Goal: Task Accomplishment & Management: Manage account settings

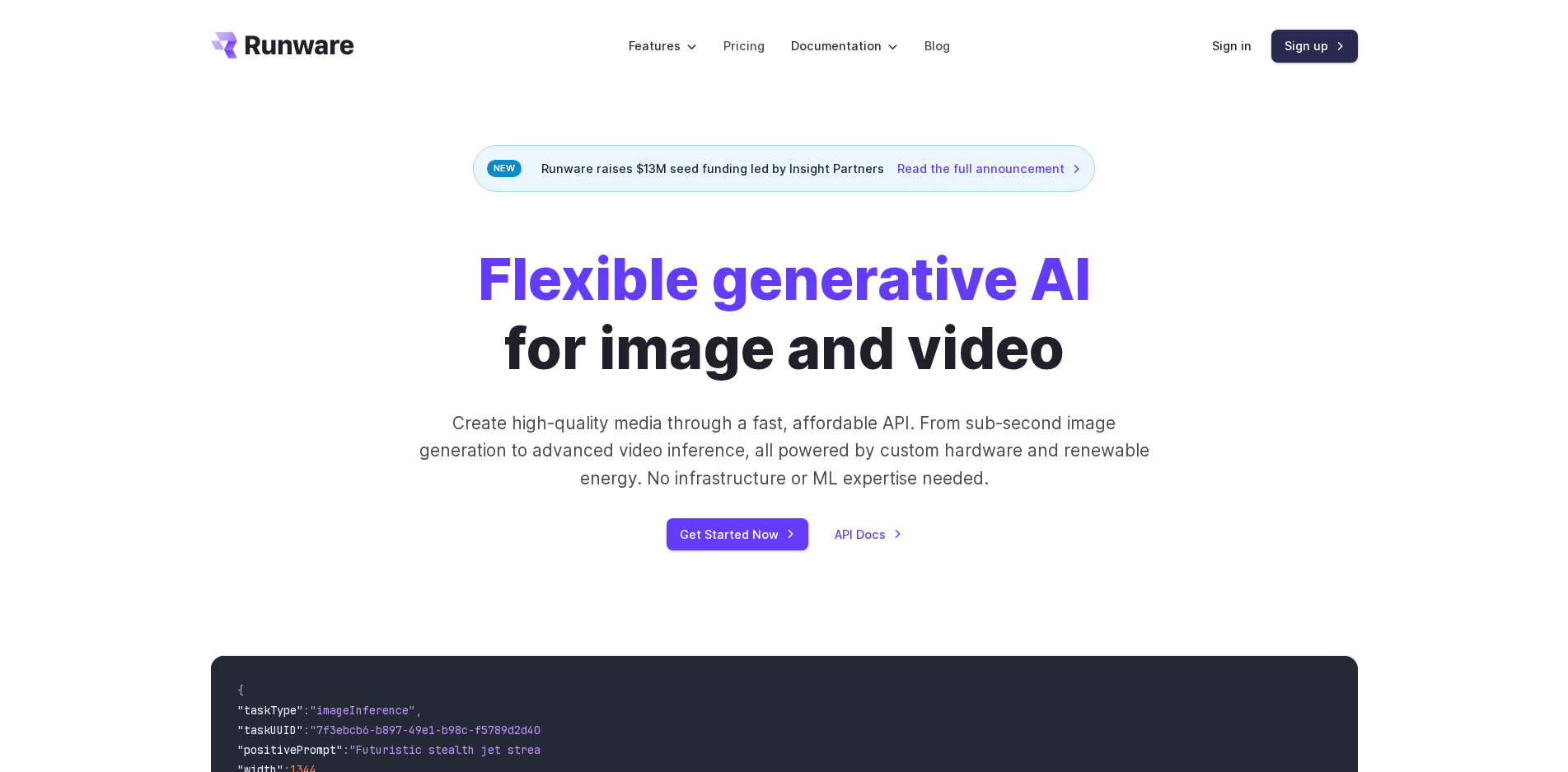
click at [1335, 59] on link "Sign up" at bounding box center [1315, 45] width 86 height 32
click at [1216, 50] on link "Sign in" at bounding box center [1232, 46] width 40 height 19
click at [1308, 52] on link "Sign up" at bounding box center [1315, 45] width 86 height 32
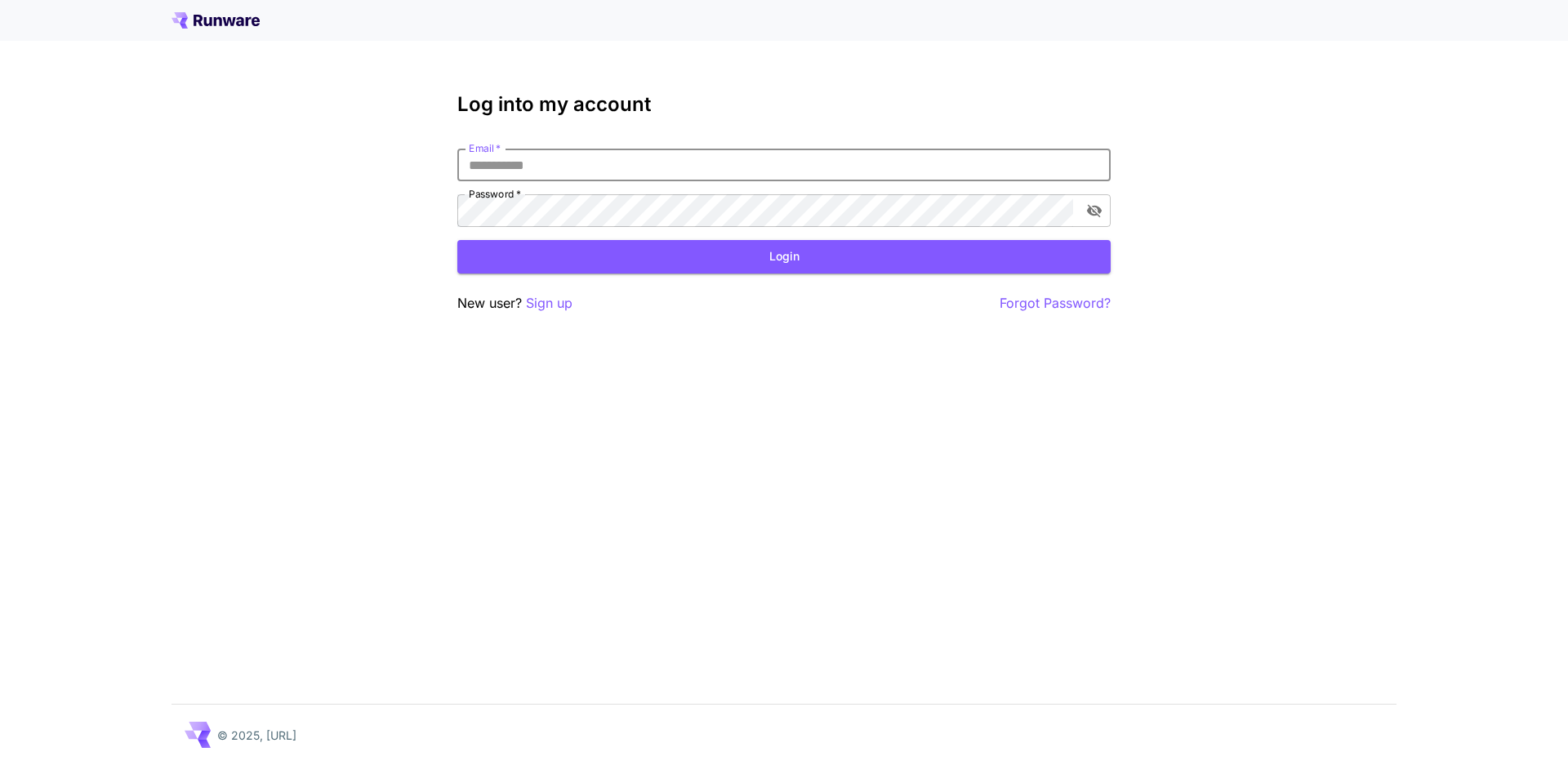
click at [686, 165] on input "Email   *" at bounding box center [784, 165] width 653 height 32
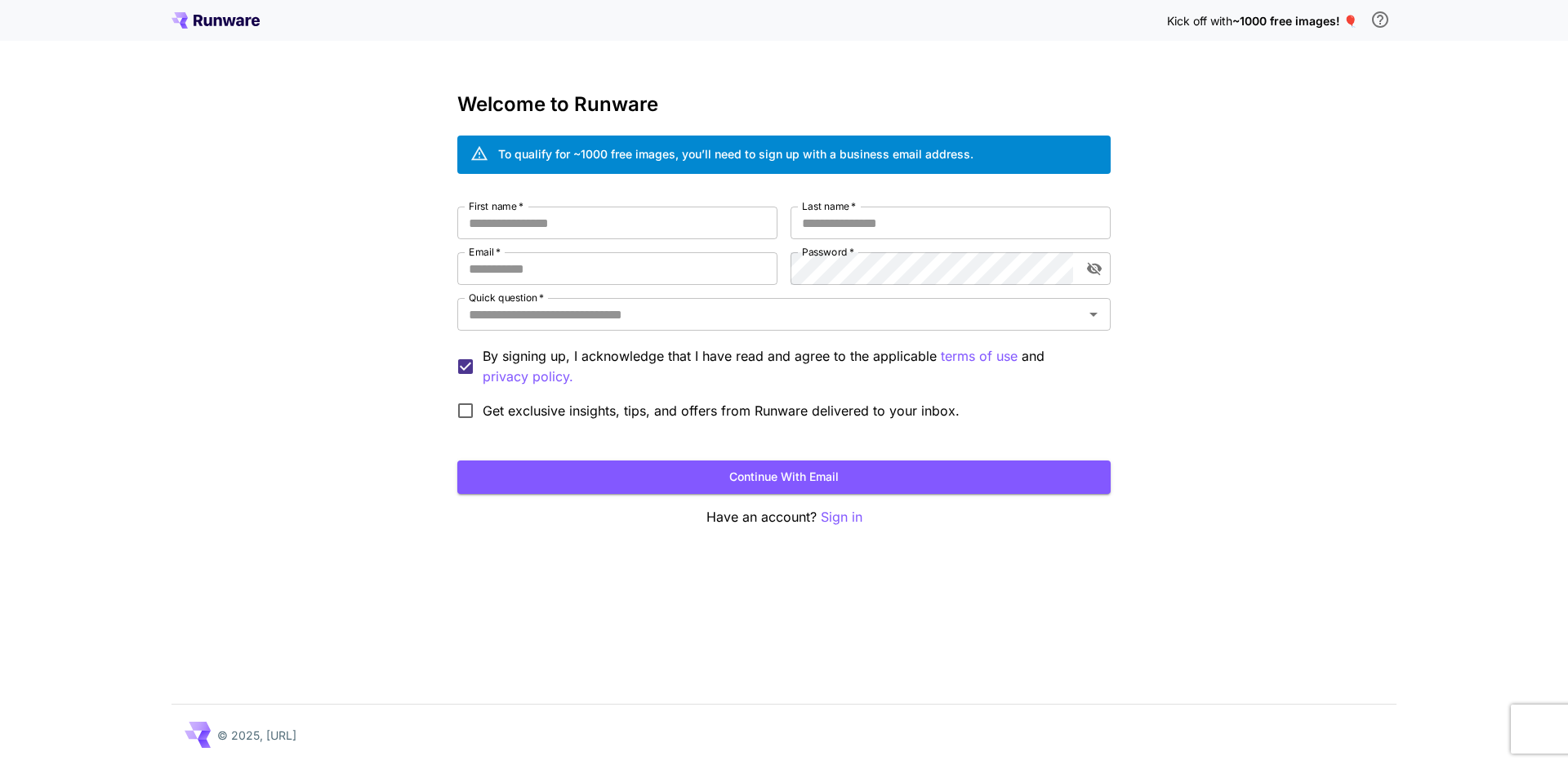
drag, startPoint x: 1267, startPoint y: 178, endPoint x: 1212, endPoint y: 74, distance: 117.6
click at [1265, 172] on div "Kick off with ~1000 free images! 🎈 Welcome to Runware To qualify for ~1000 free…" at bounding box center [784, 382] width 1568 height 765
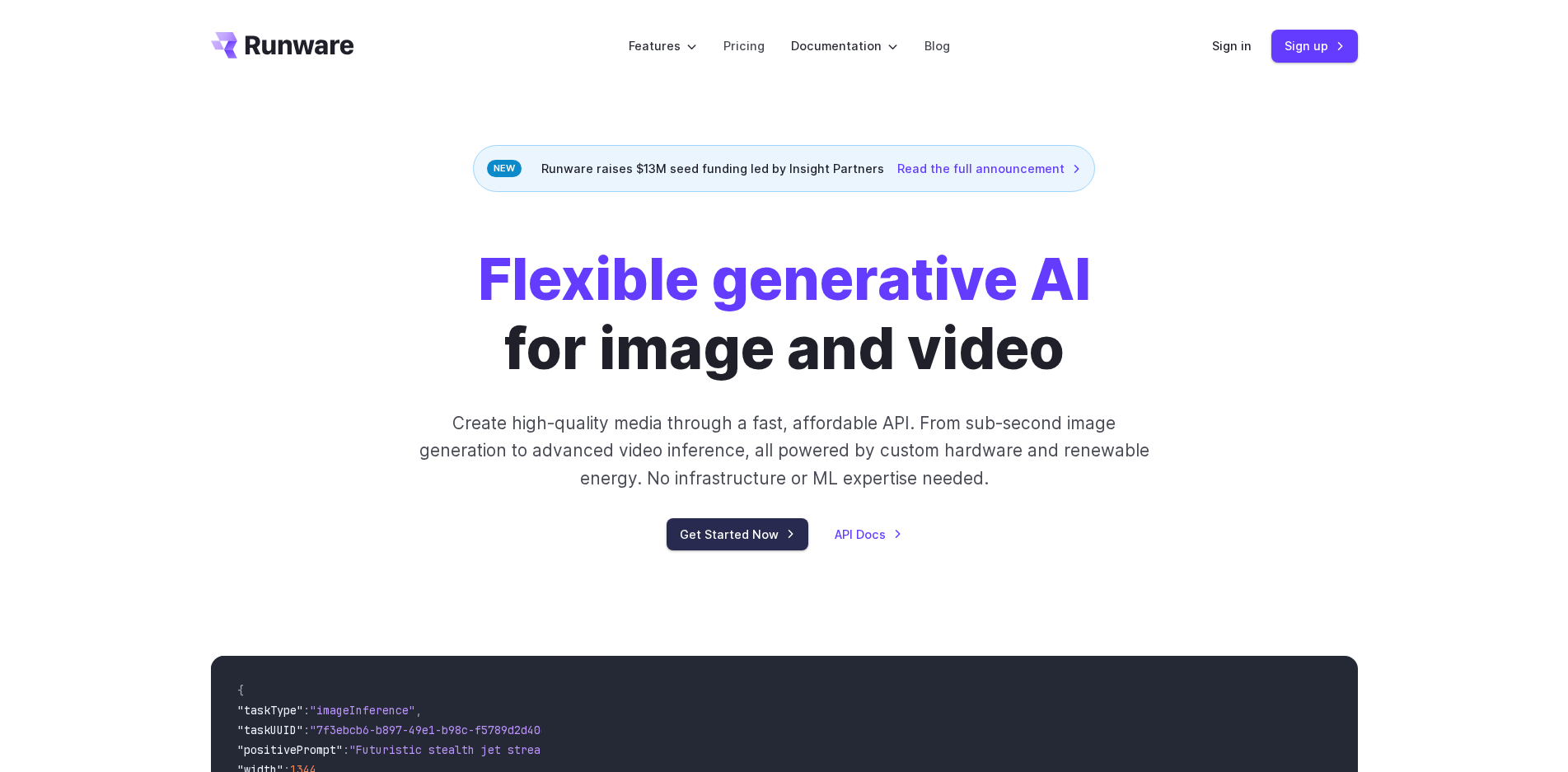
click at [763, 532] on link "Get Started Now" at bounding box center [737, 534] width 142 height 32
click at [1231, 29] on div "Sign in Sign up" at bounding box center [1285, 45] width 146 height 32
click at [1236, 36] on link "Sign in" at bounding box center [1232, 46] width 40 height 19
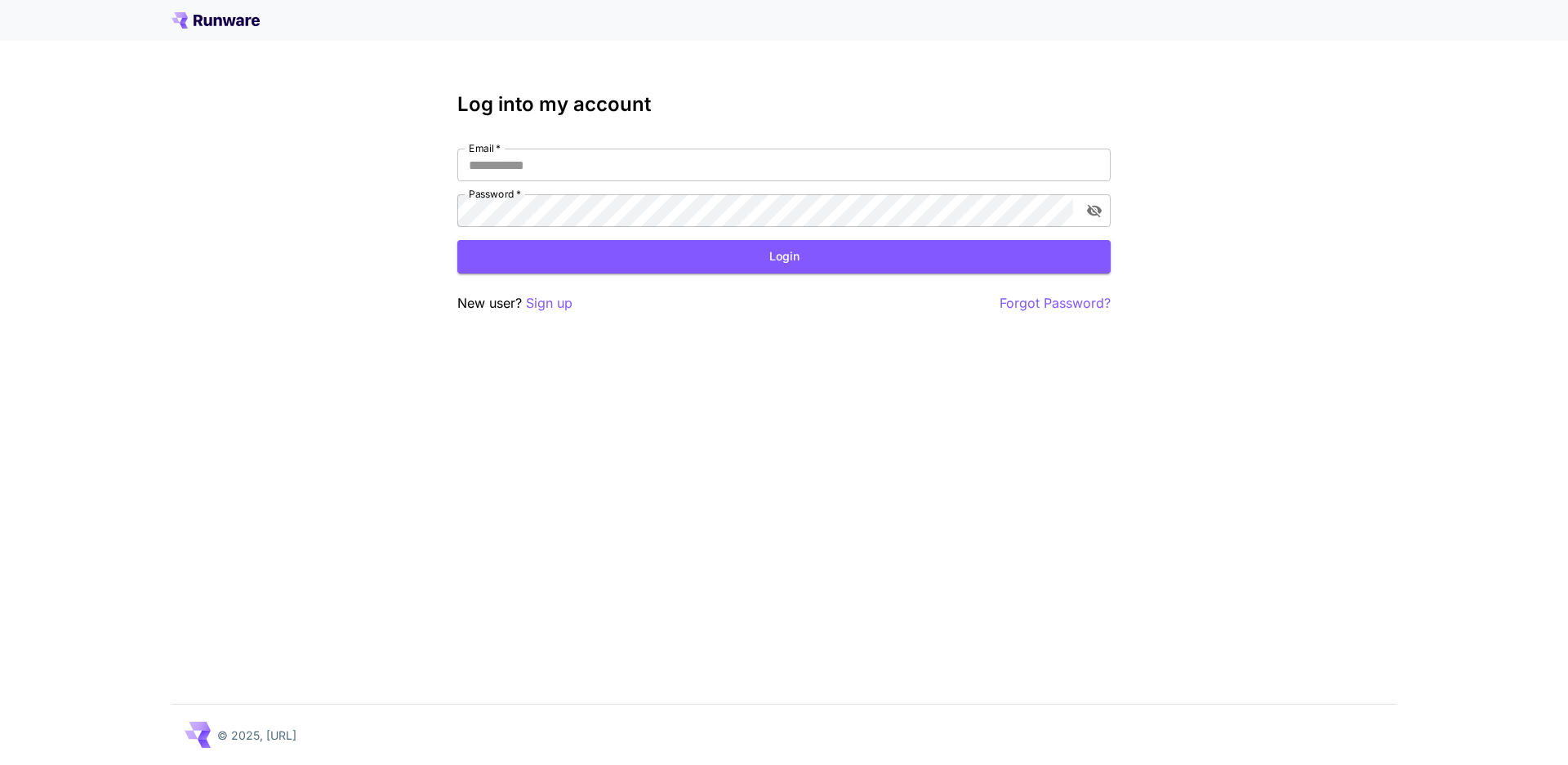
click at [769, 184] on div "Email   * Email   * Password   * Password   *" at bounding box center [784, 188] width 653 height 78
click at [777, 161] on input "Email   *" at bounding box center [784, 165] width 653 height 32
type input "**********"
click button "Login" at bounding box center [784, 256] width 653 height 33
click at [415, 219] on div "**********" at bounding box center [784, 382] width 1568 height 765
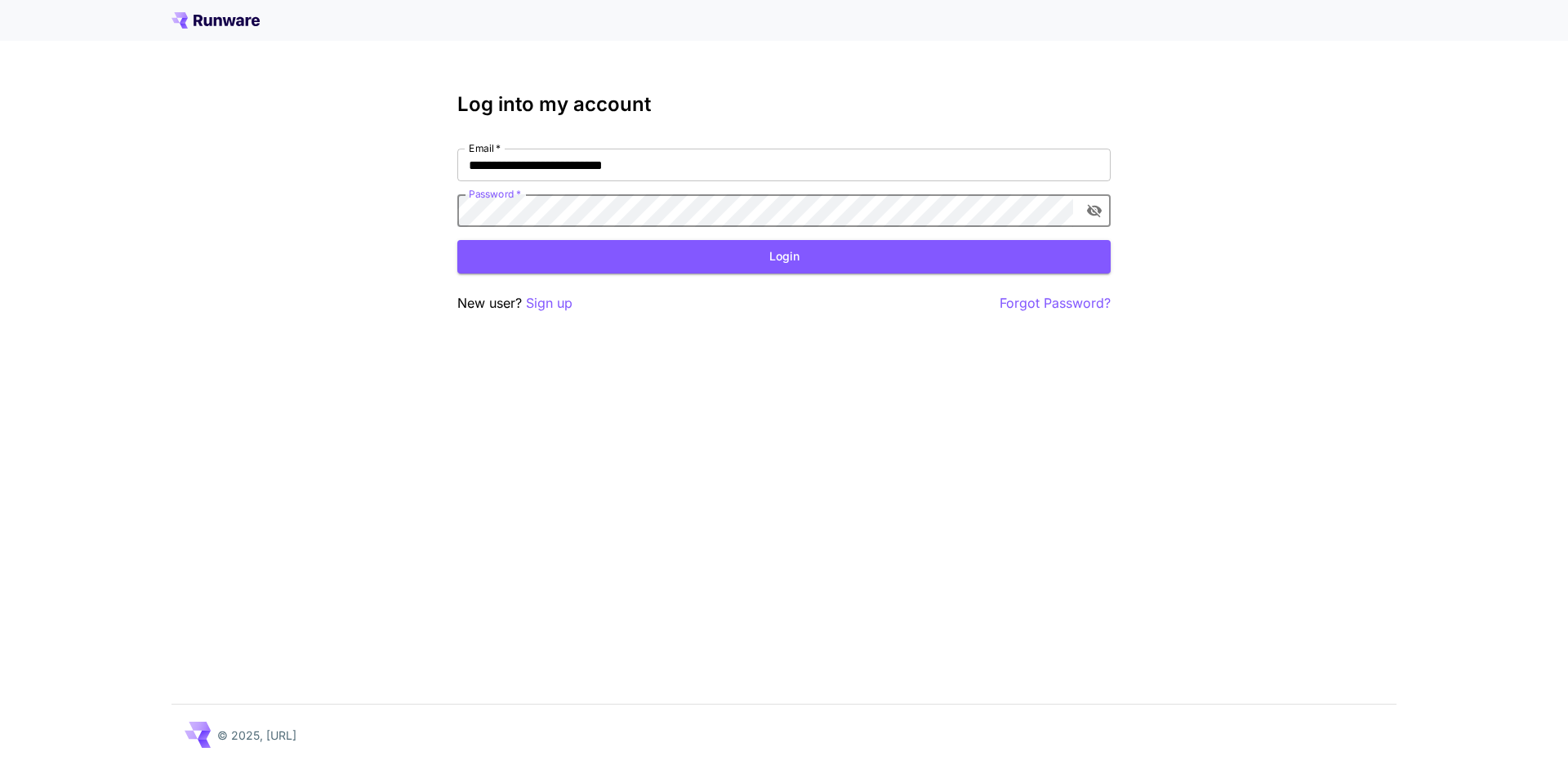
click button "Login" at bounding box center [784, 256] width 653 height 33
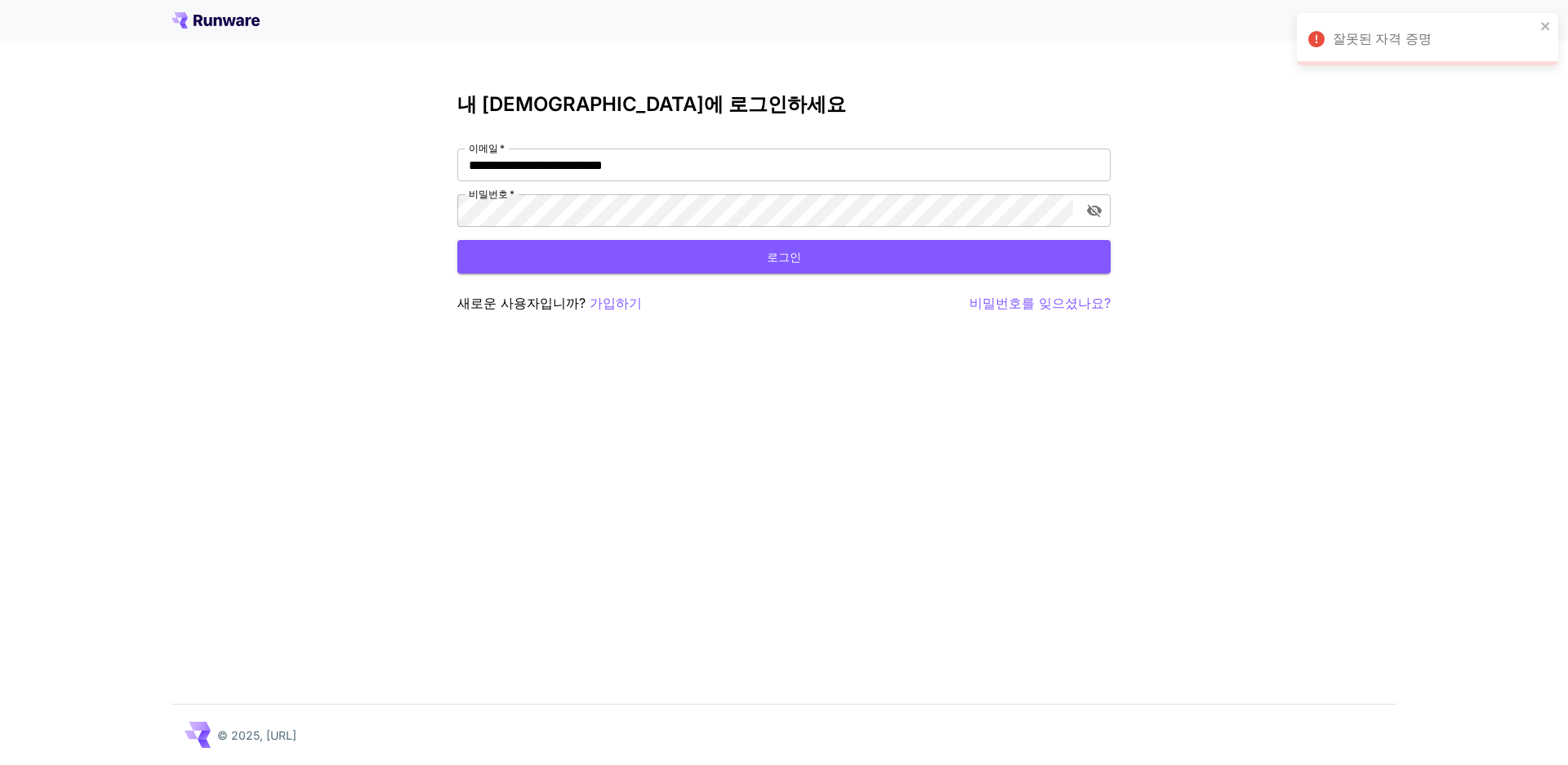
click at [610, 301] on font "가입하기" at bounding box center [615, 303] width 52 height 16
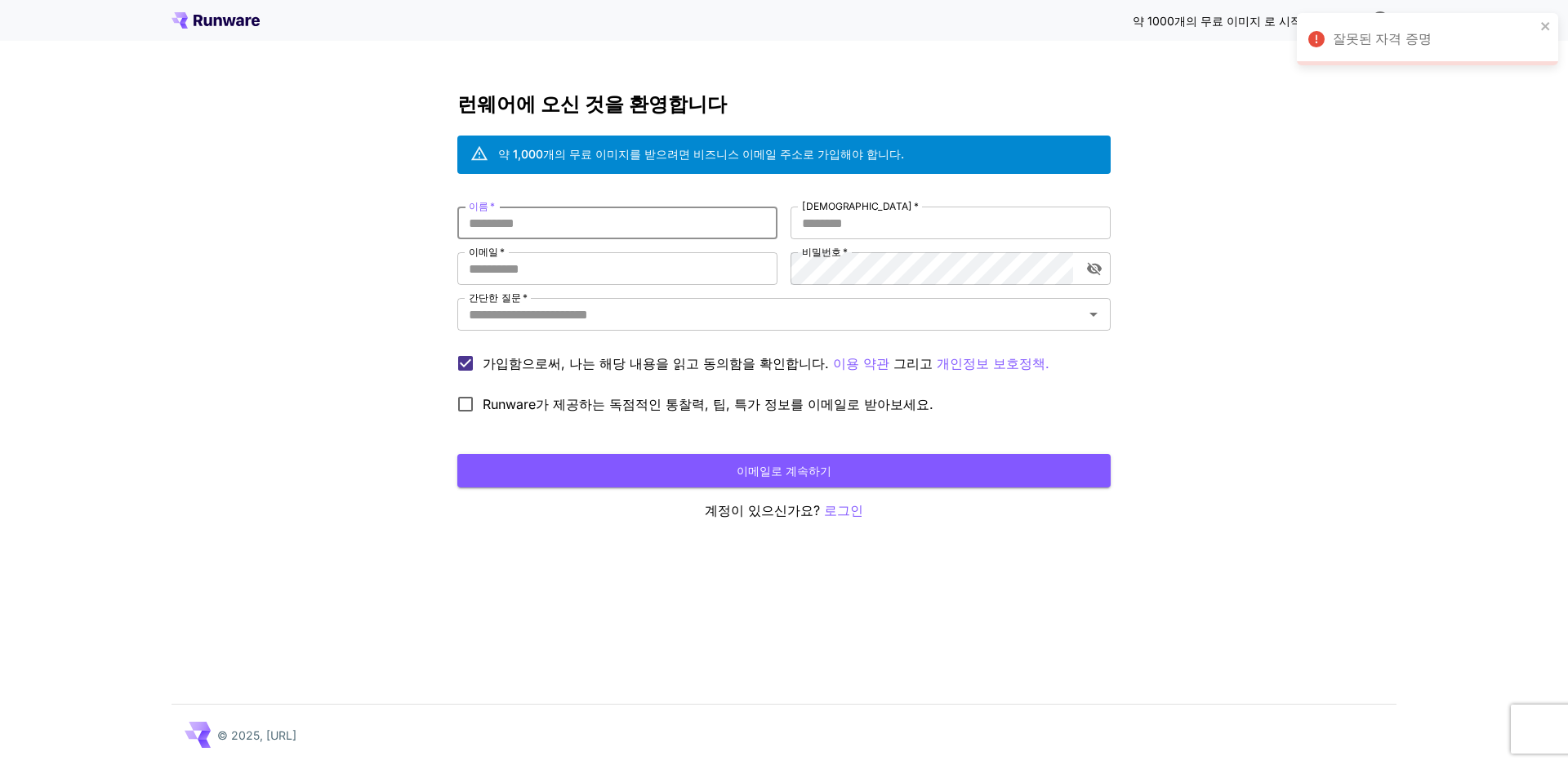
click at [617, 234] on input "이름   *" at bounding box center [617, 223] width 320 height 32
type input "*"
type input "***"
type input "*"
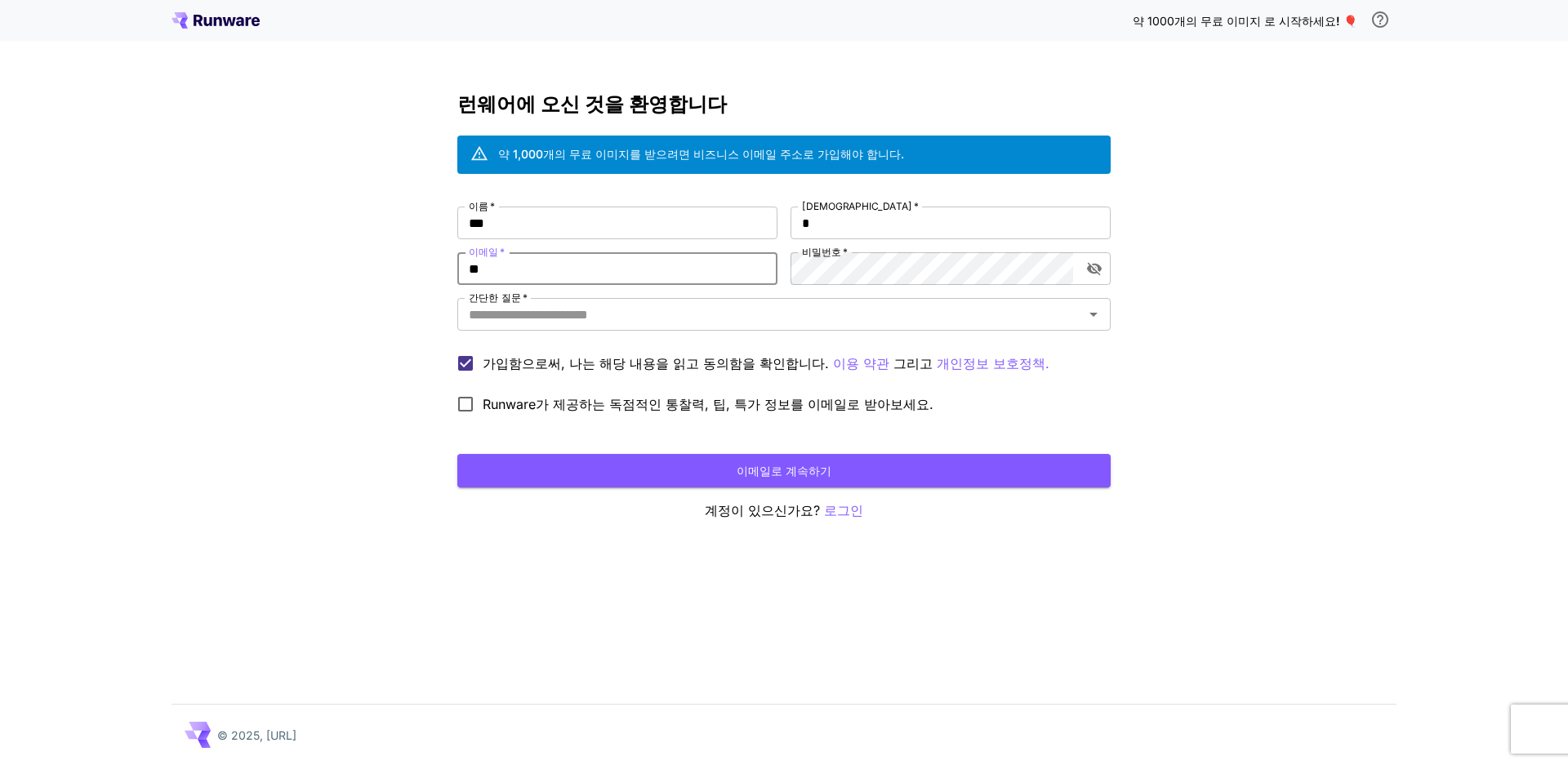
type input "**********"
type input "*"
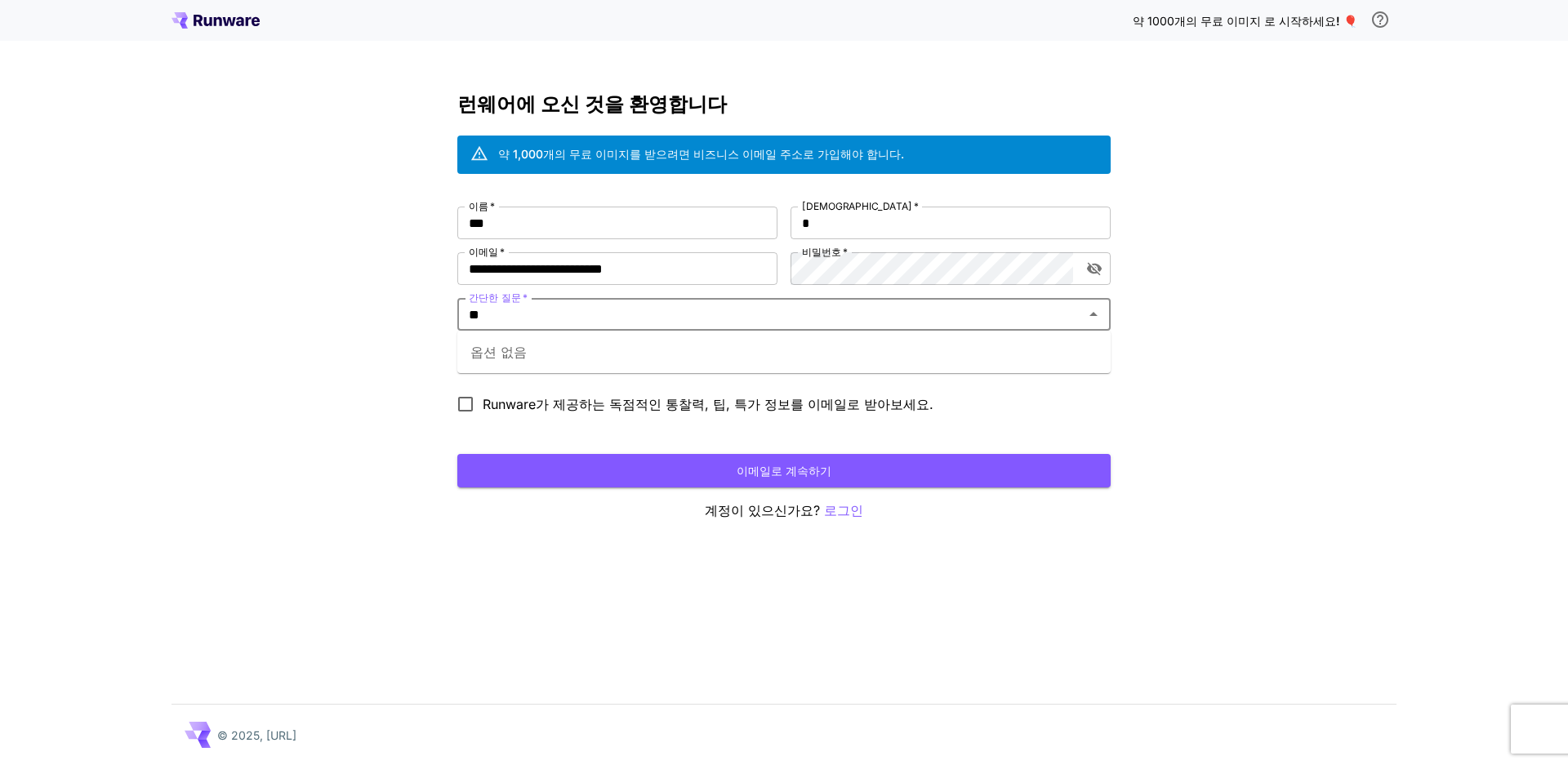
click at [537, 350] on div "옵션 없음" at bounding box center [784, 352] width 653 height 43
type input "**"
click at [695, 462] on button "이메일로 계속하기" at bounding box center [784, 470] width 653 height 33
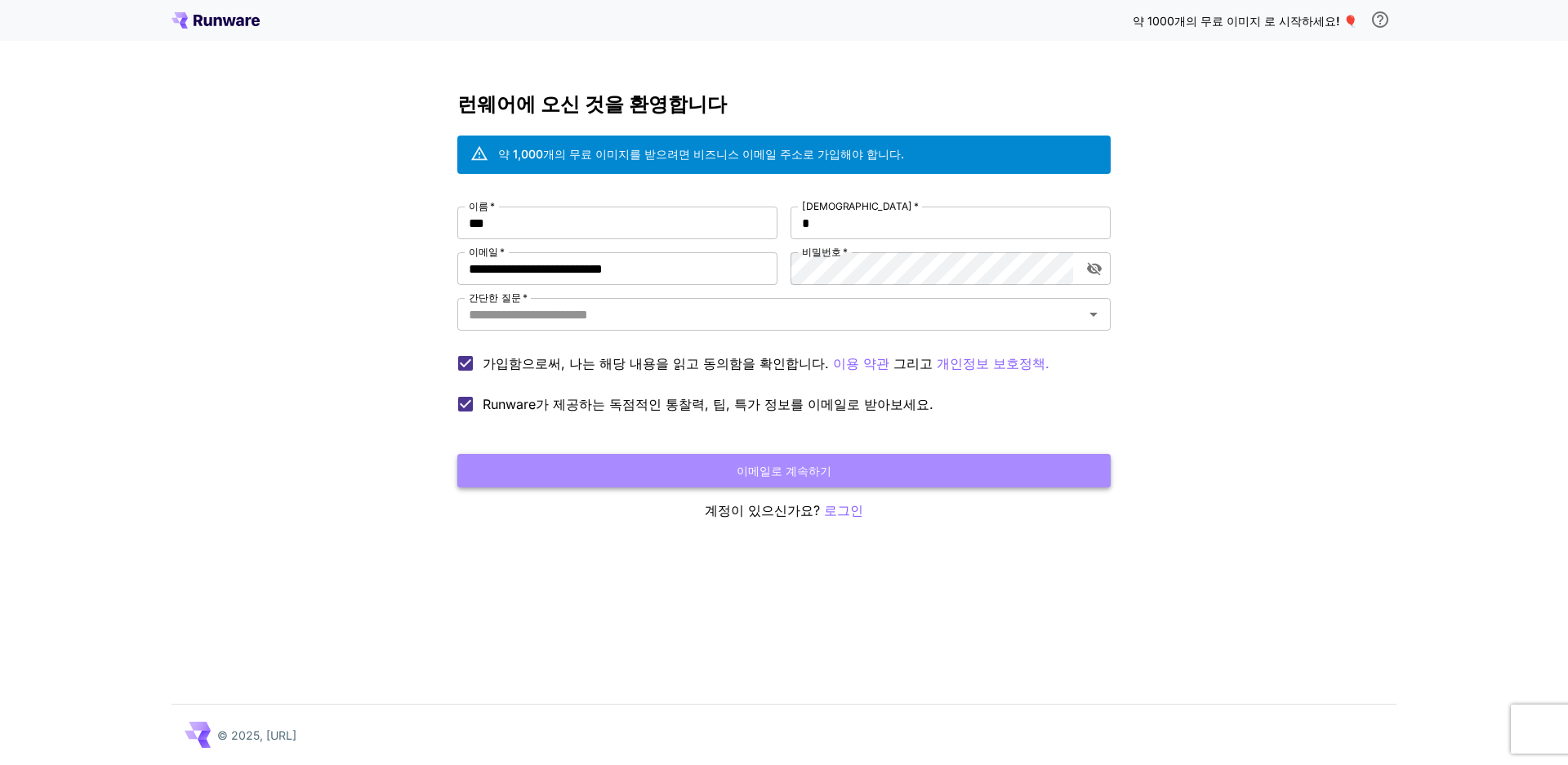
click at [837, 471] on button "이메일로 계속하기" at bounding box center [784, 470] width 653 height 33
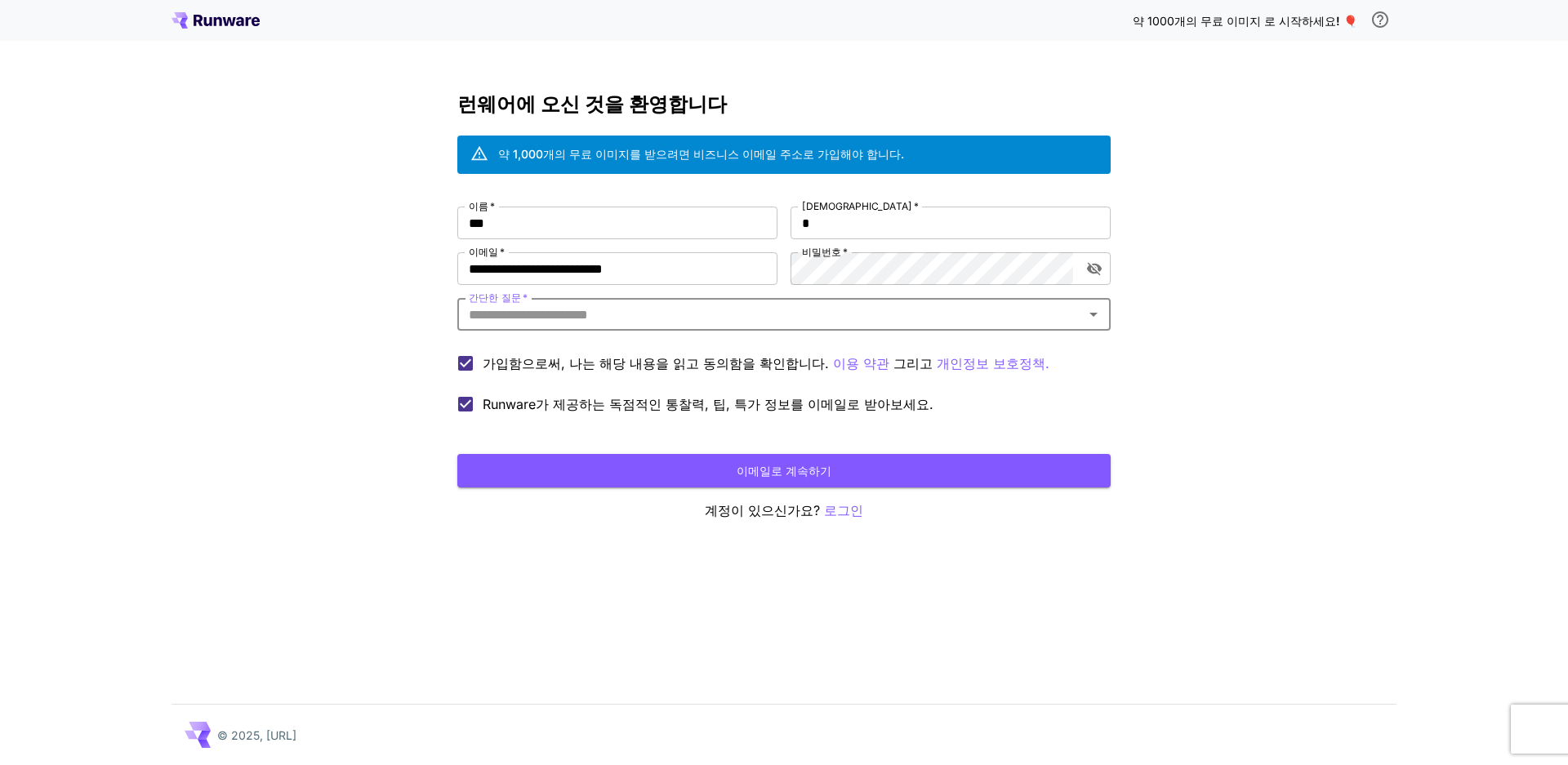
click at [603, 320] on input "간단한 질문   *" at bounding box center [770, 314] width 617 height 23
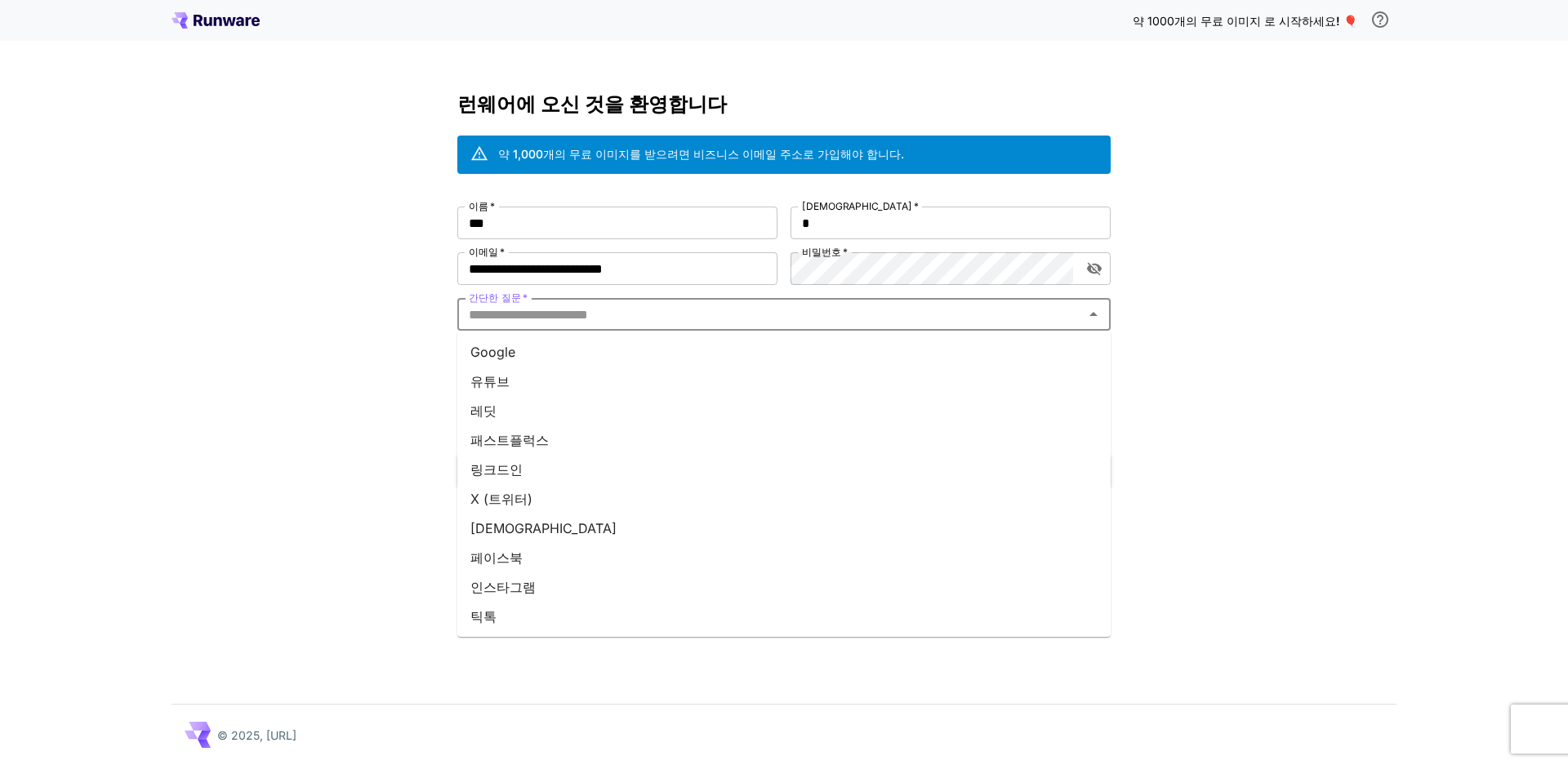
click at [560, 385] on li "유튜브" at bounding box center [784, 381] width 653 height 29
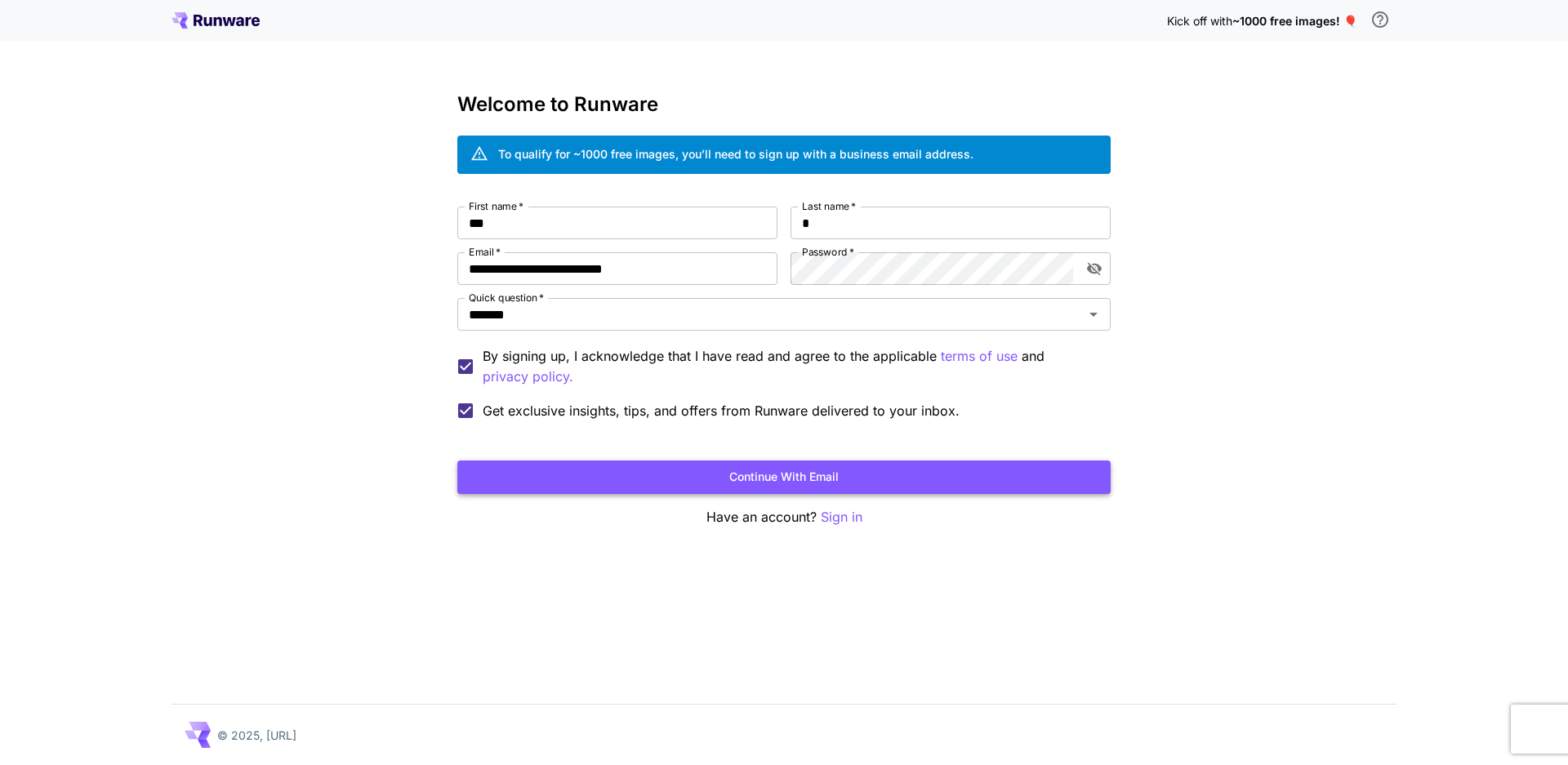
click at [898, 485] on button "Continue with email" at bounding box center [784, 477] width 653 height 33
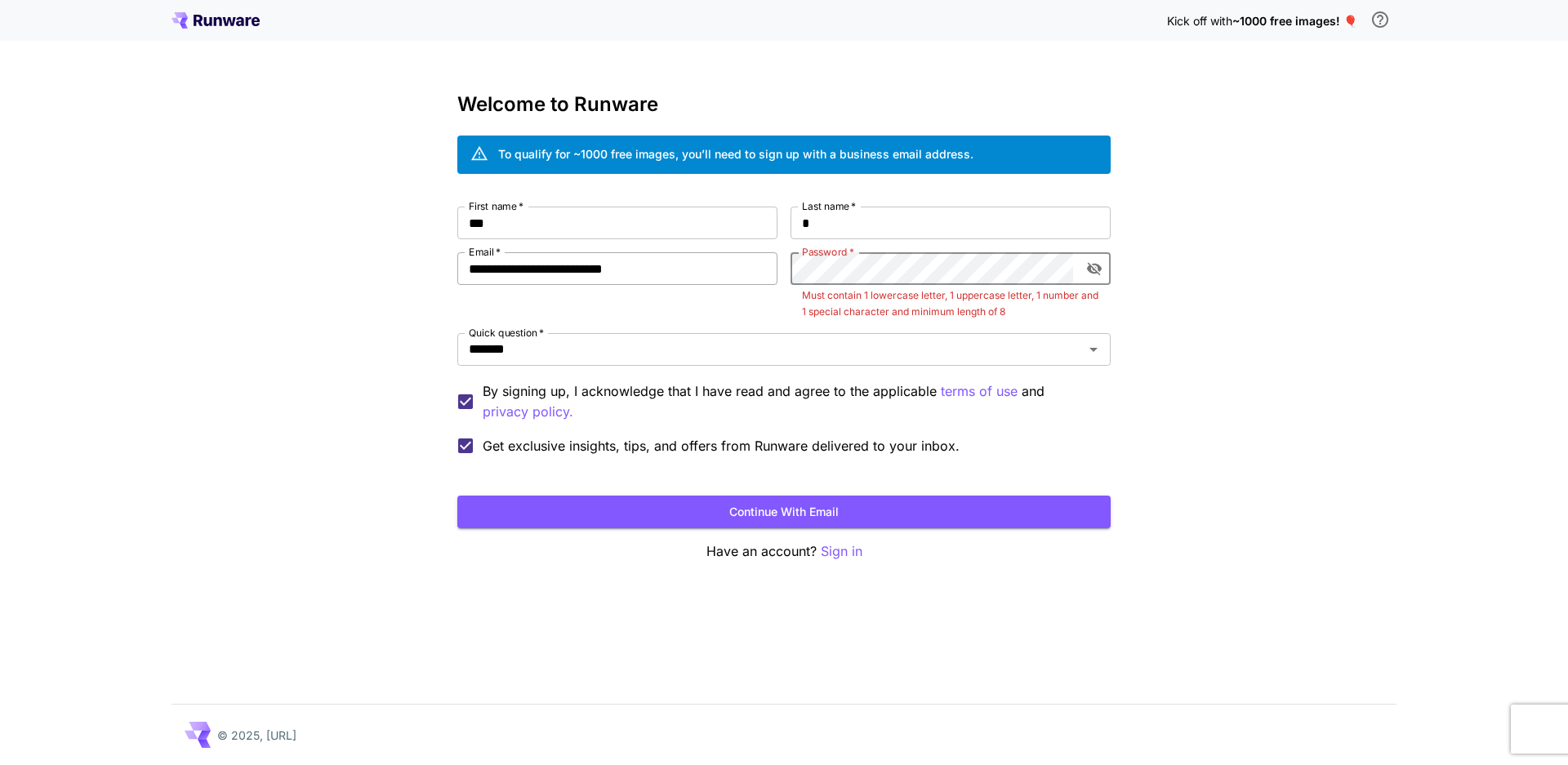
click at [677, 283] on div "**********" at bounding box center [784, 334] width 653 height 257
click at [457, 496] on button "Continue with email" at bounding box center [784, 512] width 653 height 33
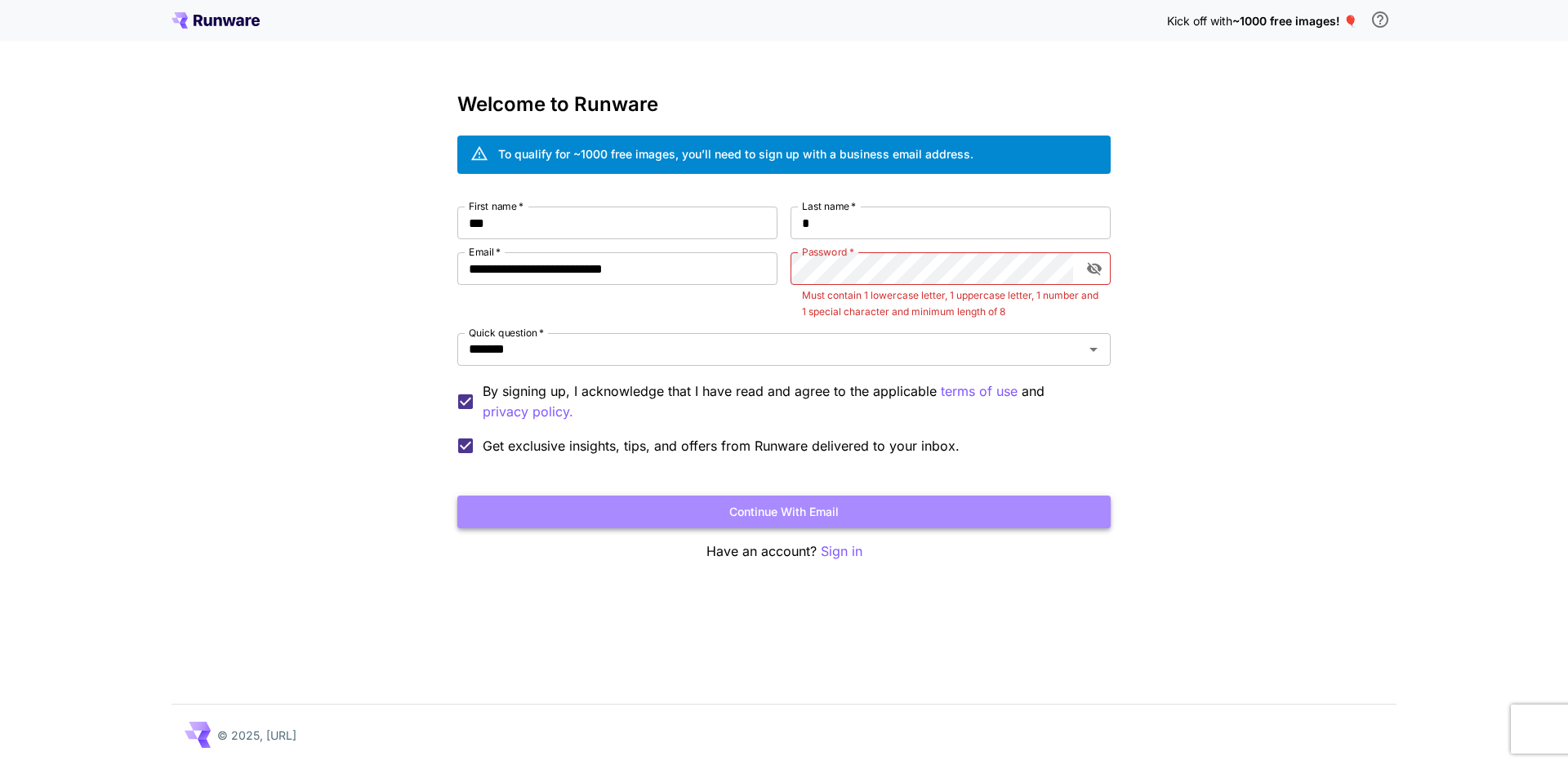
click at [836, 514] on button "Continue with email" at bounding box center [784, 512] width 653 height 33
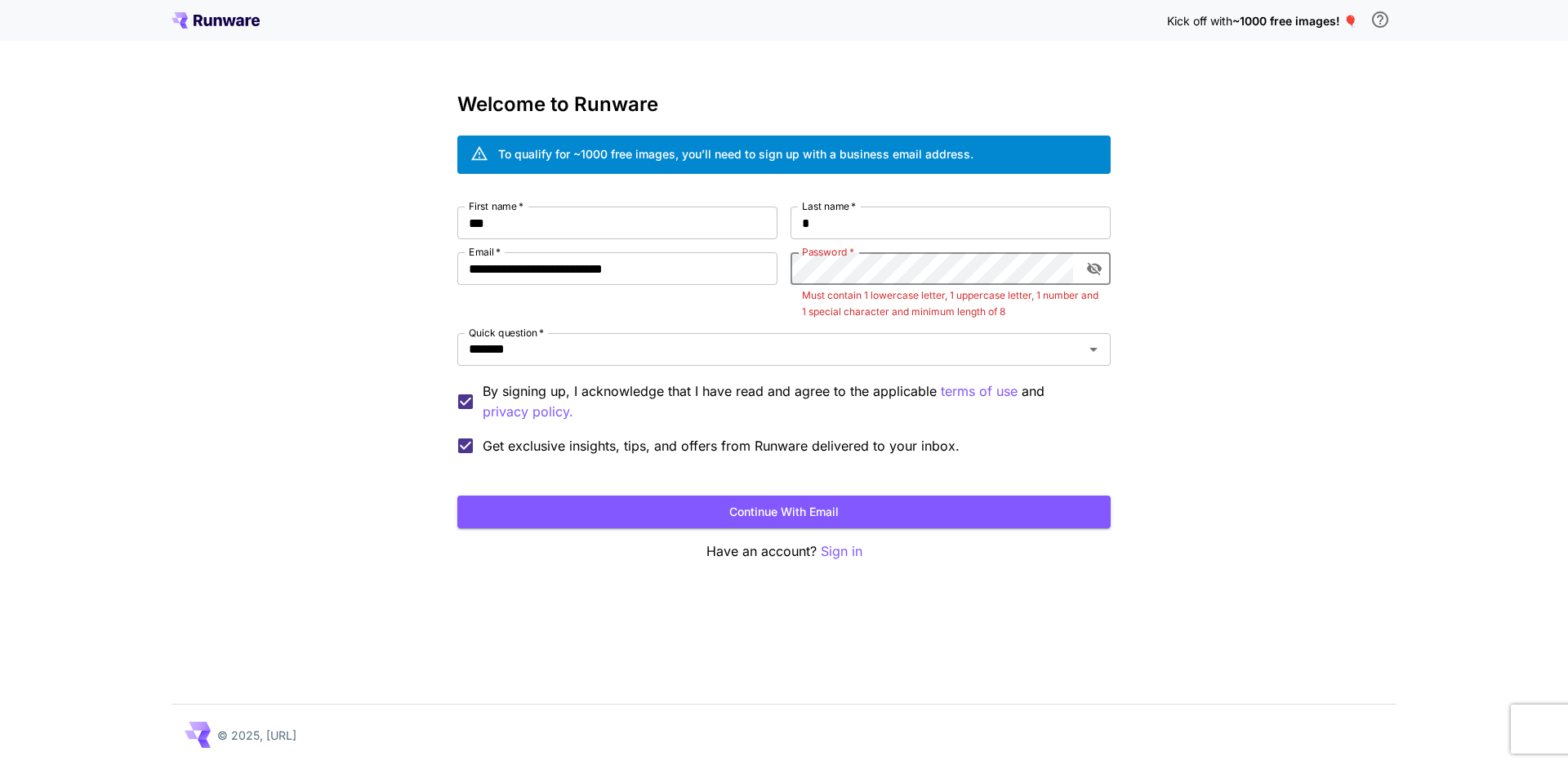
click at [444, 262] on div "**********" at bounding box center [784, 382] width 1568 height 765
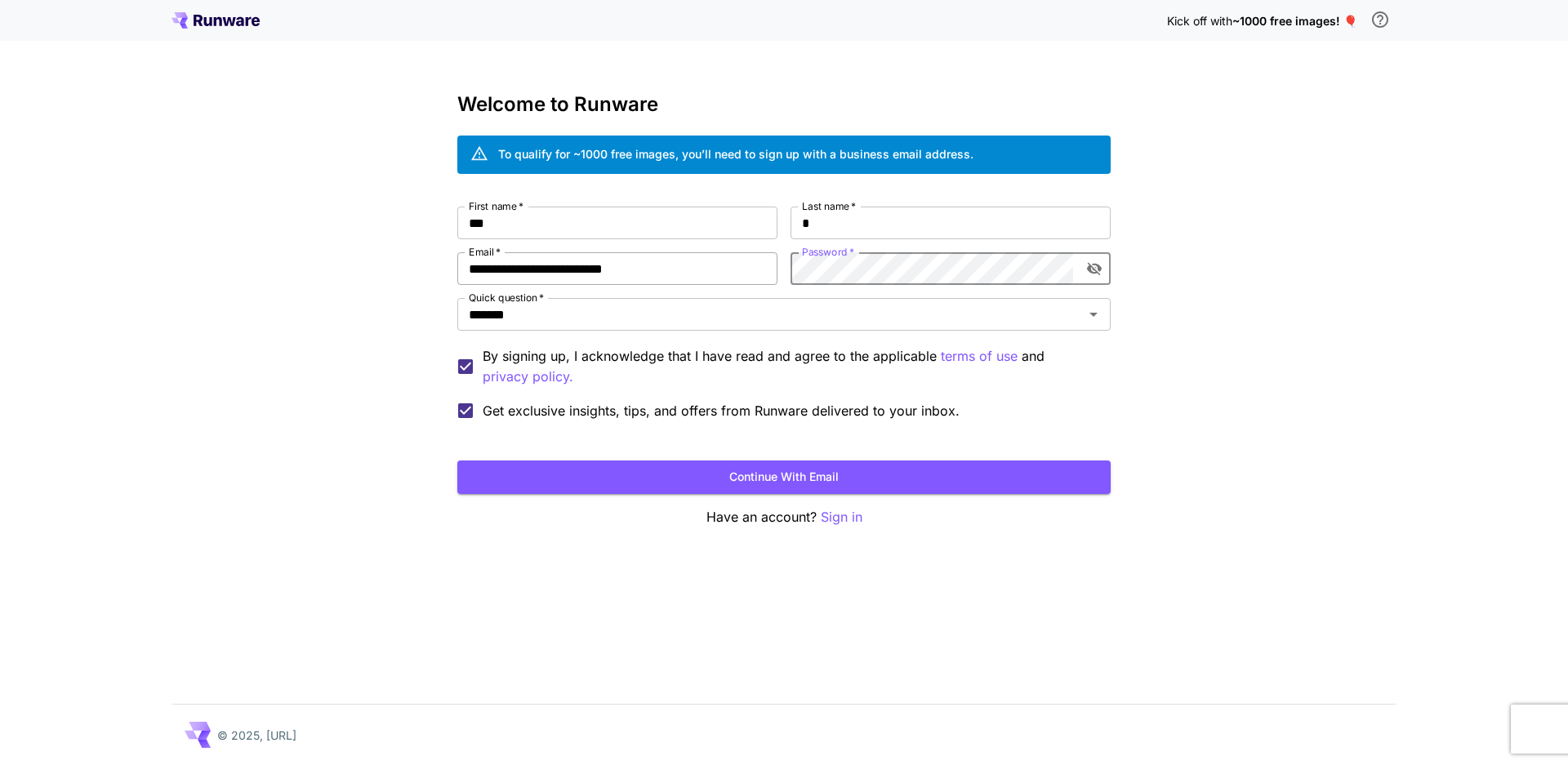
click at [609, 255] on div "**********" at bounding box center [784, 316] width 653 height 221
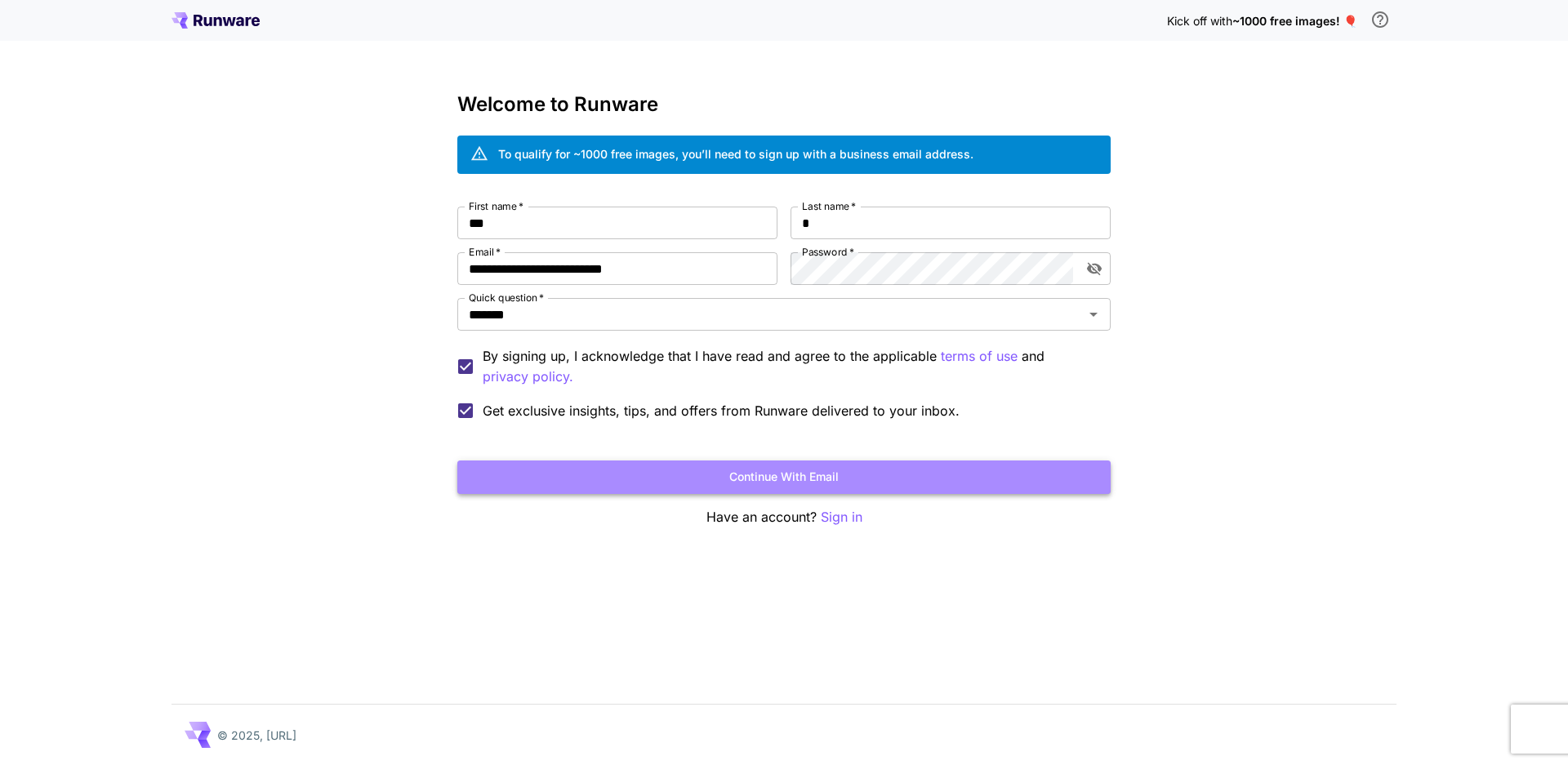
click at [979, 465] on button "Continue with email" at bounding box center [784, 477] width 653 height 33
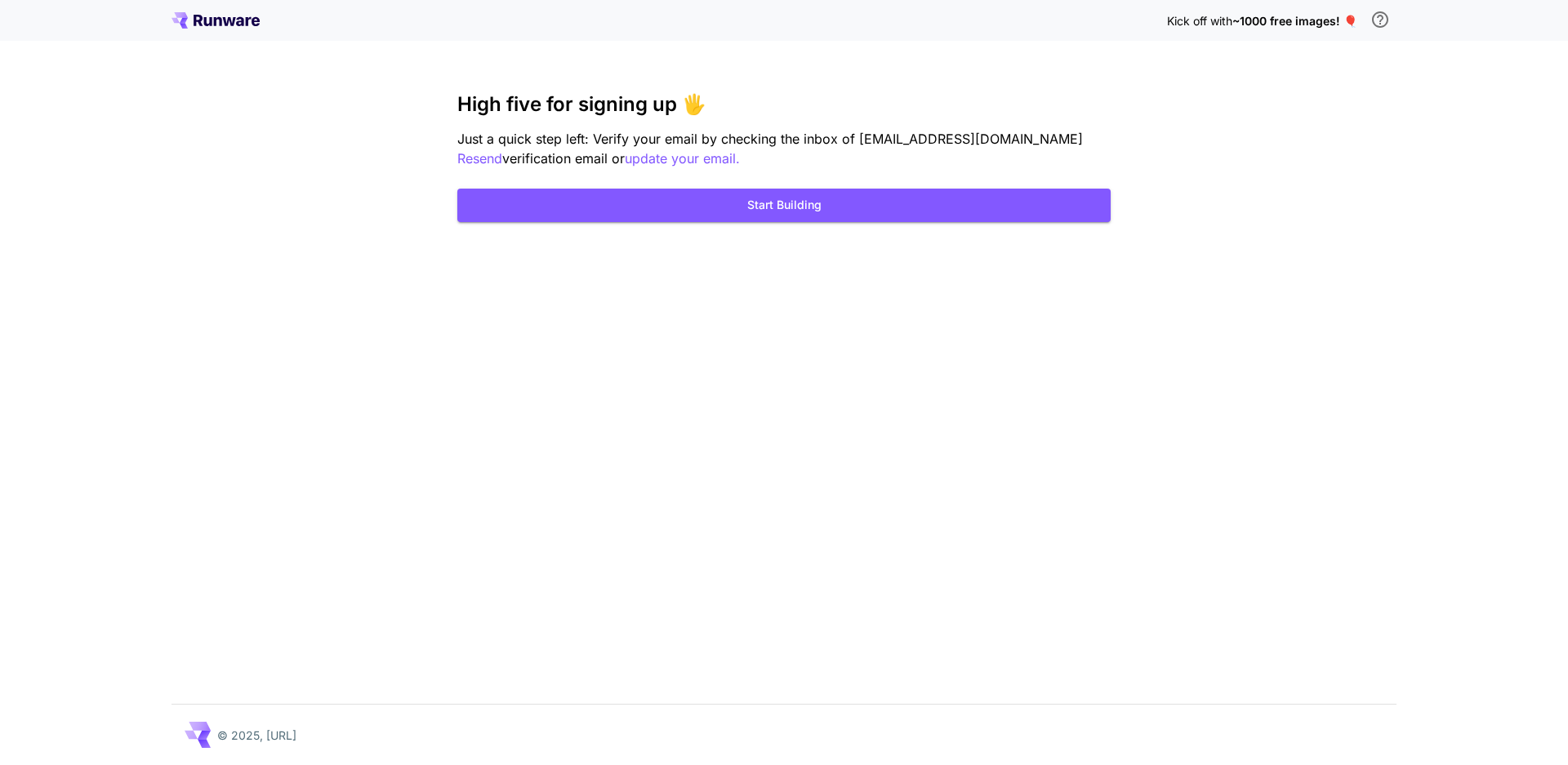
click at [802, 228] on div "Kick off with ~1000 free images! 🎈 High five for signing up 🖐️ Just a quick ste…" at bounding box center [784, 382] width 1568 height 765
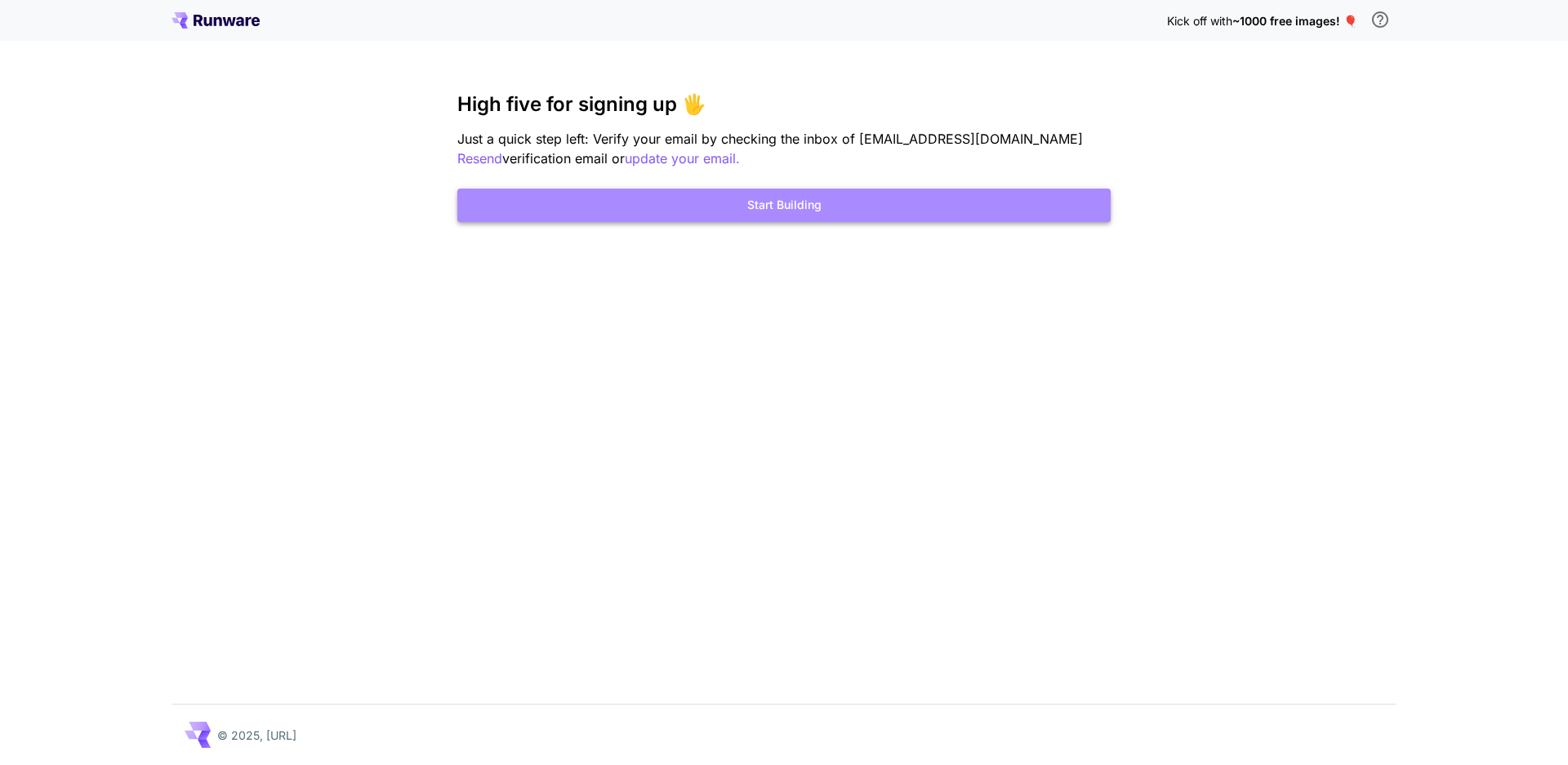
click at [803, 209] on button "Start Building" at bounding box center [784, 205] width 653 height 33
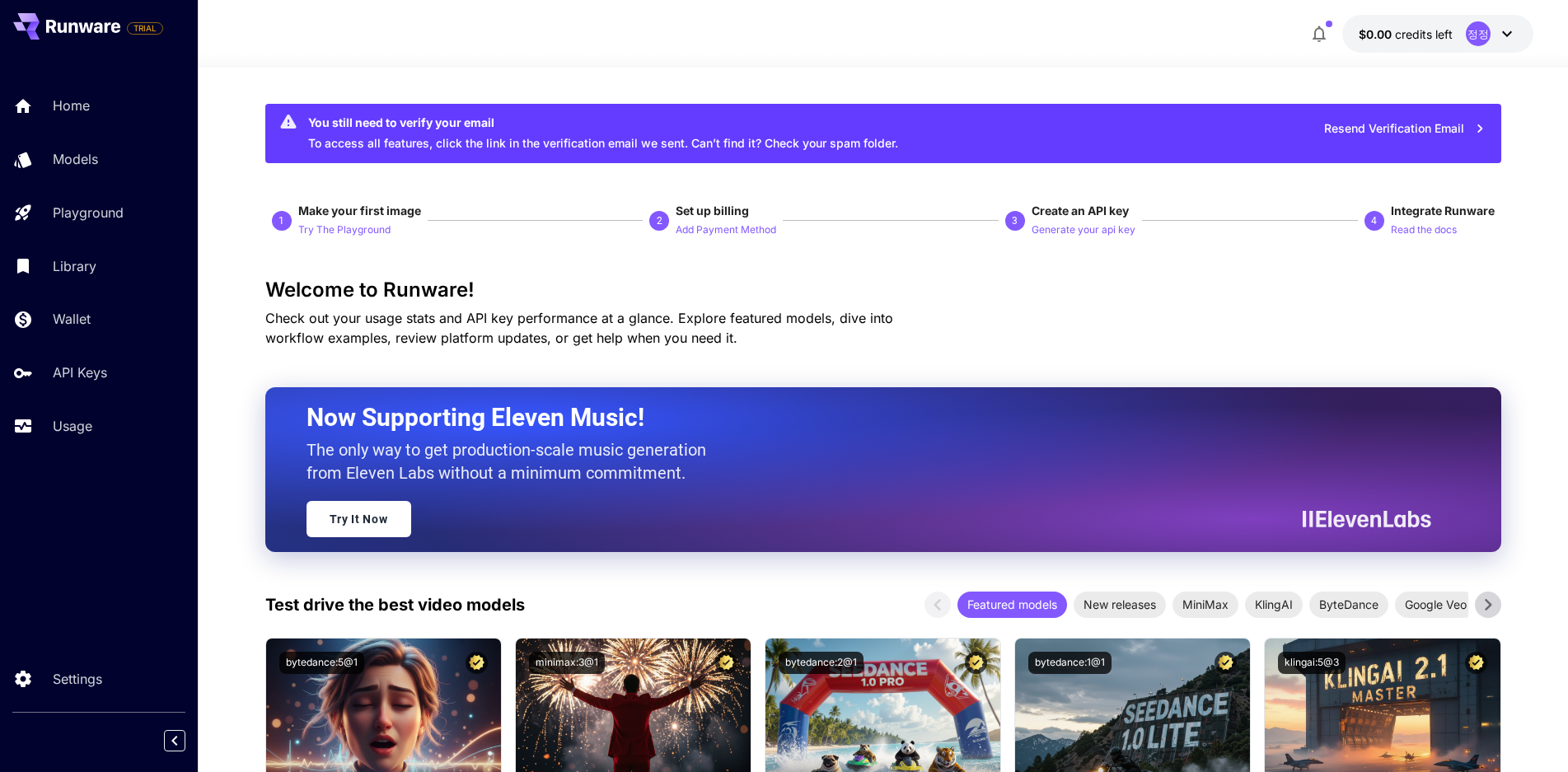
click at [1026, 322] on div "Welcome to Runware! Check out your usage stats and API key performance at a gla…" at bounding box center [883, 313] width 1236 height 69
click at [70, 383] on link "API Keys" at bounding box center [99, 373] width 198 height 40
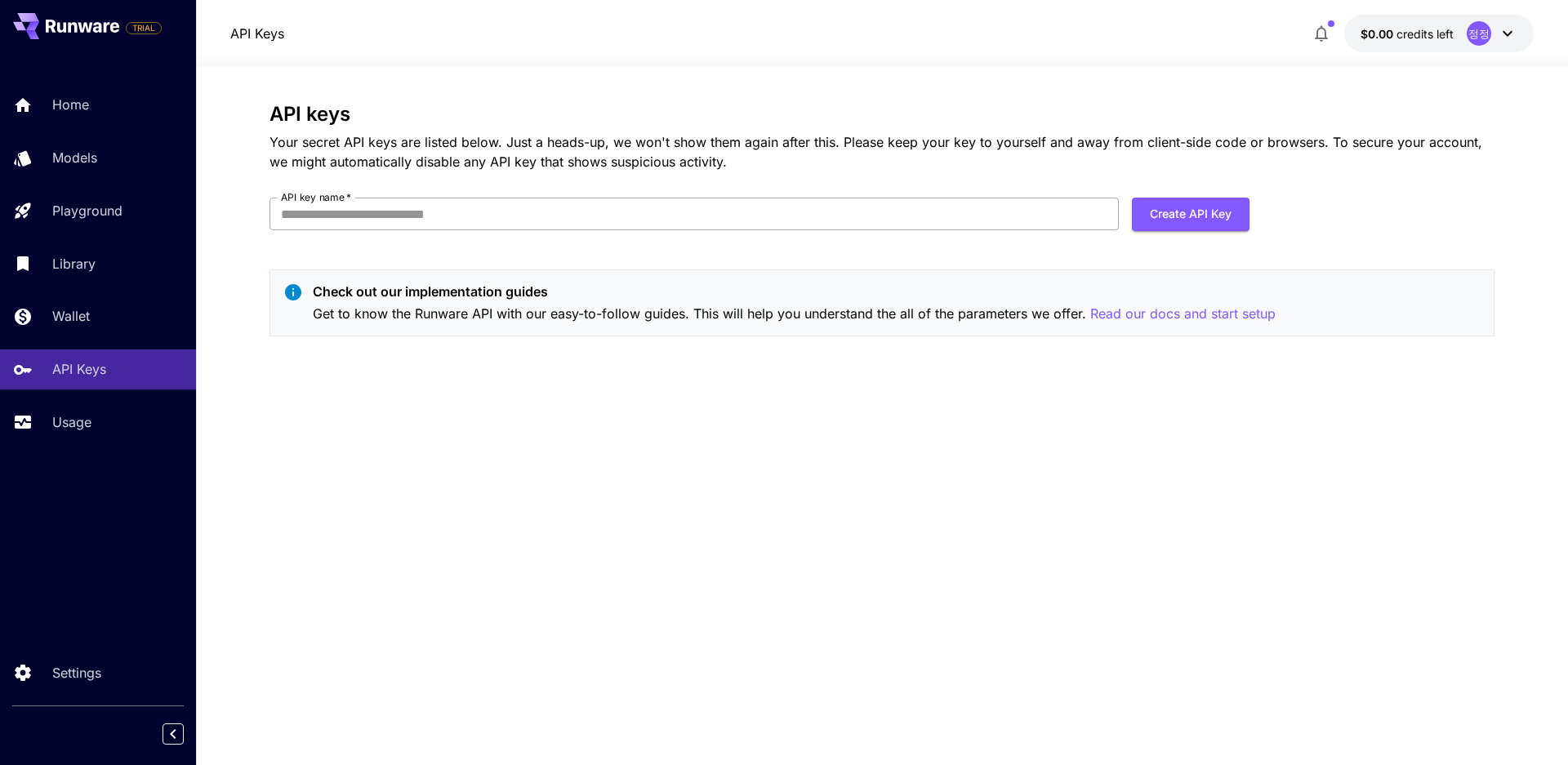
drag, startPoint x: 1156, startPoint y: 218, endPoint x: 412, endPoint y: 212, distance: 744.0
click at [792, 219] on form "API key name   * API key name   * Create API Key" at bounding box center [759, 221] width 980 height 46
click at [397, 223] on input "API key name   *" at bounding box center [694, 214] width 849 height 32
type input "*"
type input "**********"
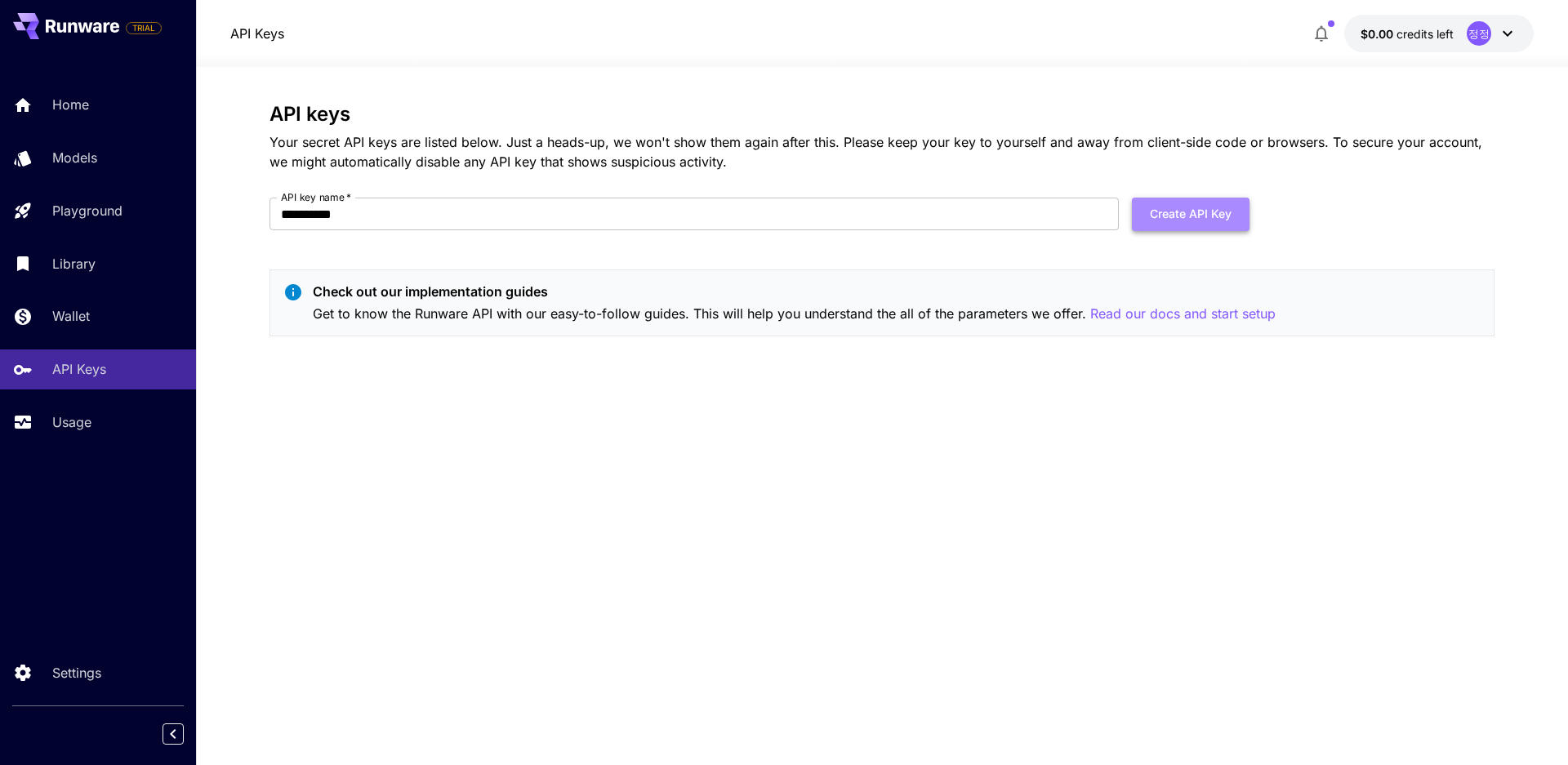
click at [1206, 230] on button "Create API Key" at bounding box center [1191, 214] width 118 height 33
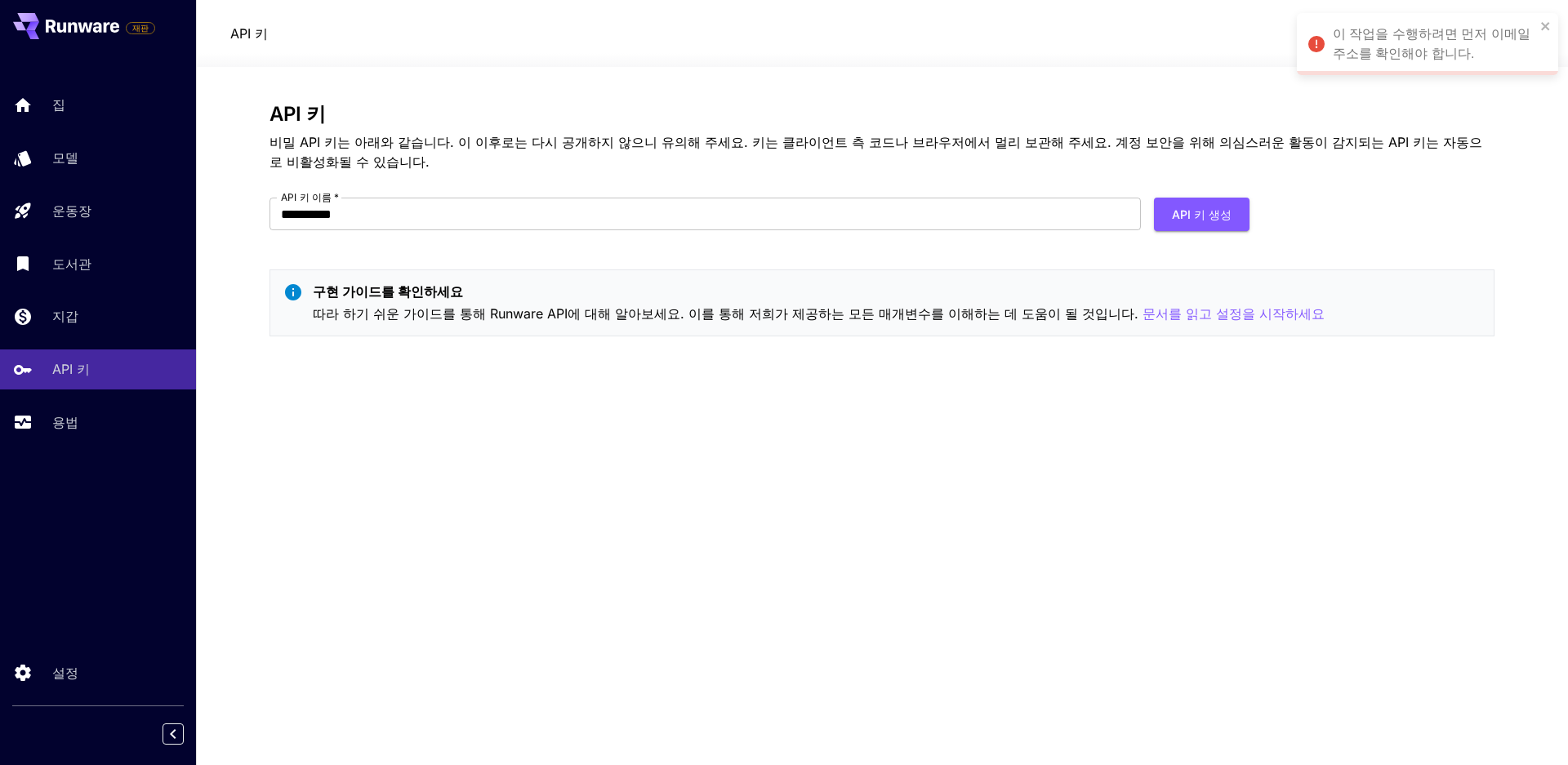
click at [1423, 206] on div "**********" at bounding box center [882, 226] width 1225 height 246
click at [105, 30] on icon at bounding box center [107, 27] width 7 height 10
click at [1491, 27] on div "정정" at bounding box center [1491, 33] width 50 height 25
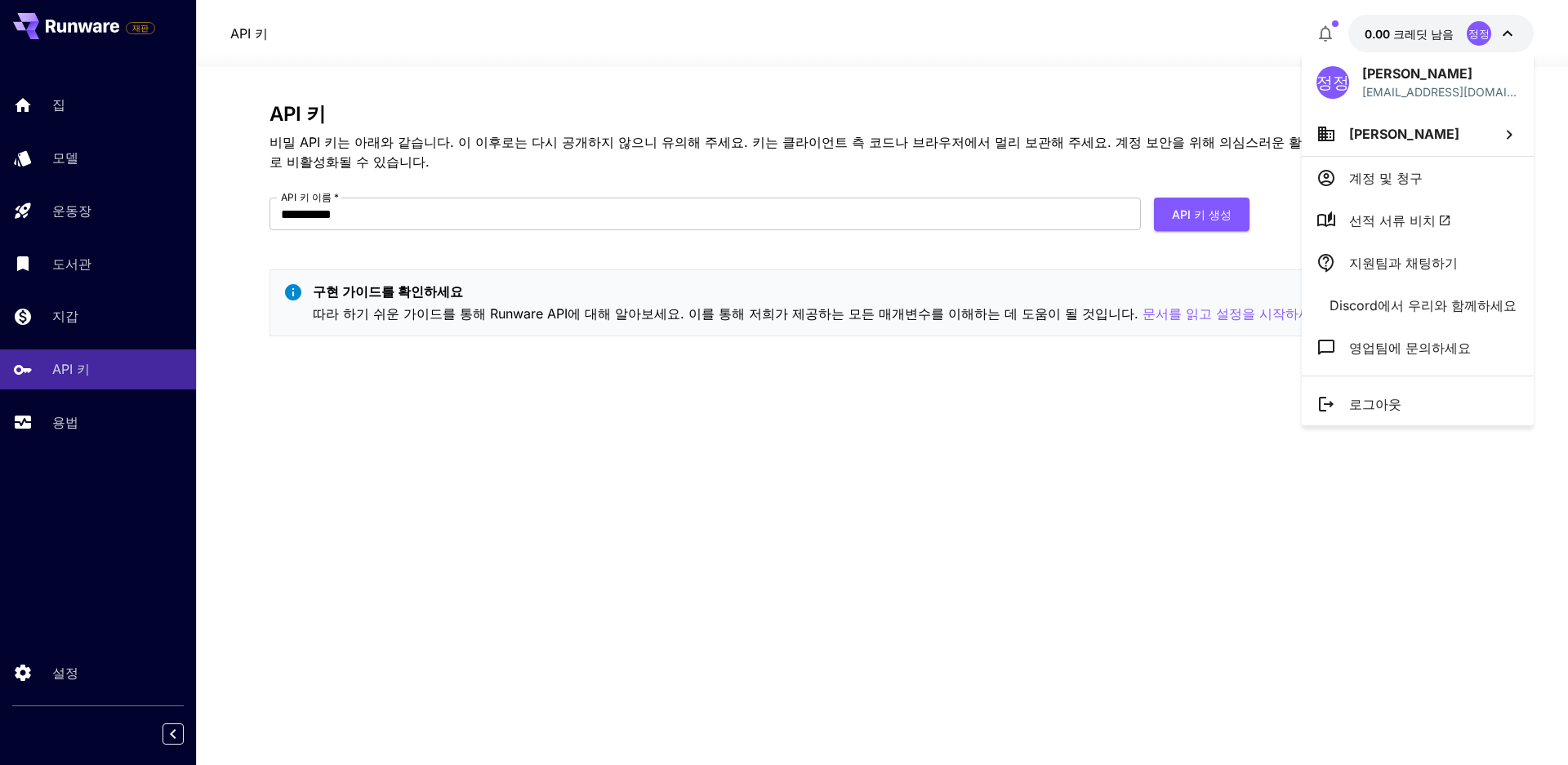
click at [1454, 125] on li "정광우 정" at bounding box center [1418, 134] width 232 height 44
click at [1443, 124] on div at bounding box center [784, 382] width 1568 height 765
click at [1005, 368] on div at bounding box center [784, 382] width 1568 height 765
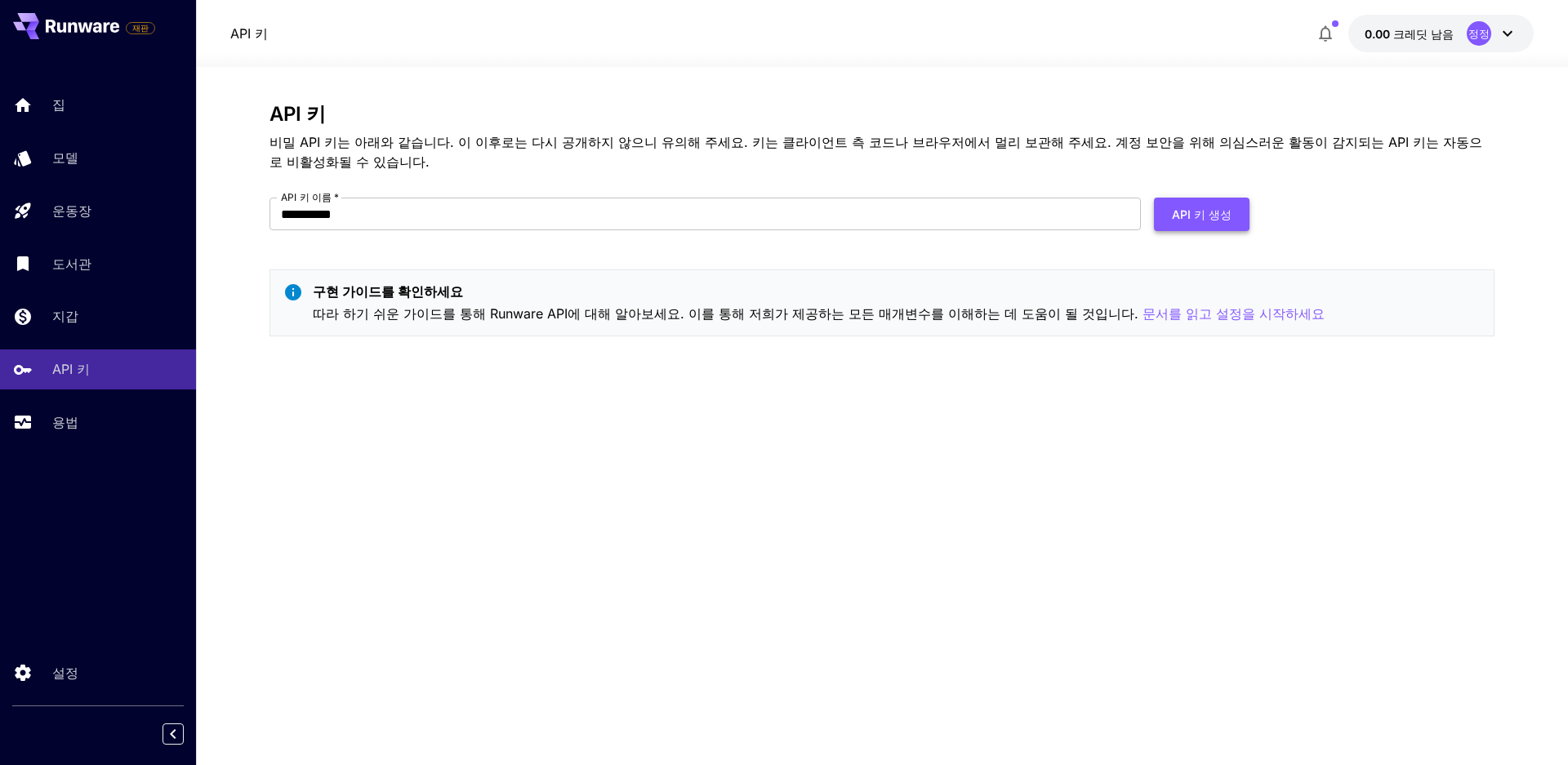
click at [1170, 214] on button "API 키 생성" at bounding box center [1201, 214] width 96 height 33
click at [273, 141] on font "비밀 API 키는 아래와 같습니다. 이 이후로는 다시 공개하지 않으니 유의해 주세요. 키는 클라이언트 측 코드나 브라우저에서 멀리 보관해 주세…" at bounding box center [875, 152] width 1212 height 36
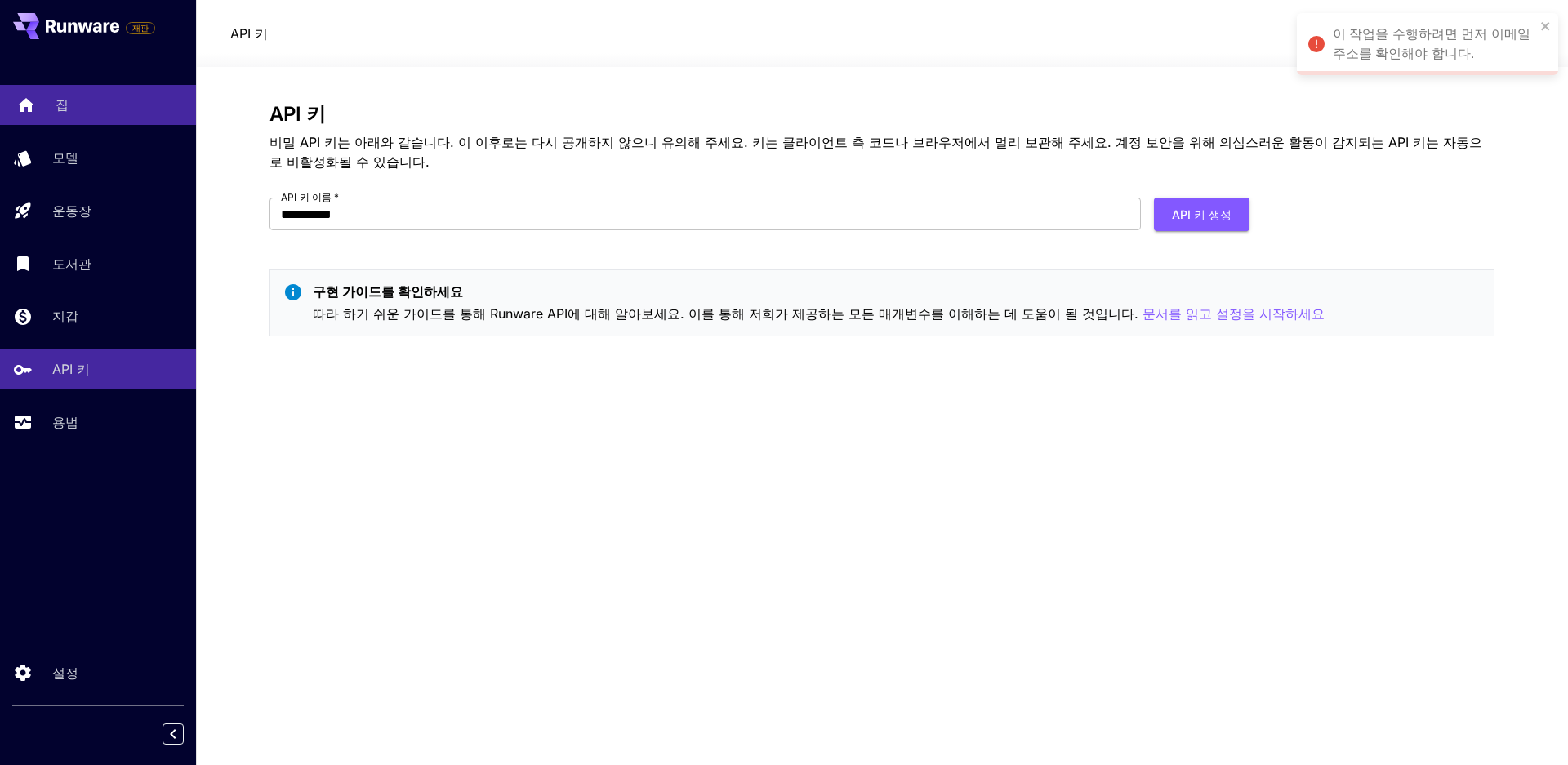
click at [90, 118] on link "집" at bounding box center [98, 105] width 196 height 40
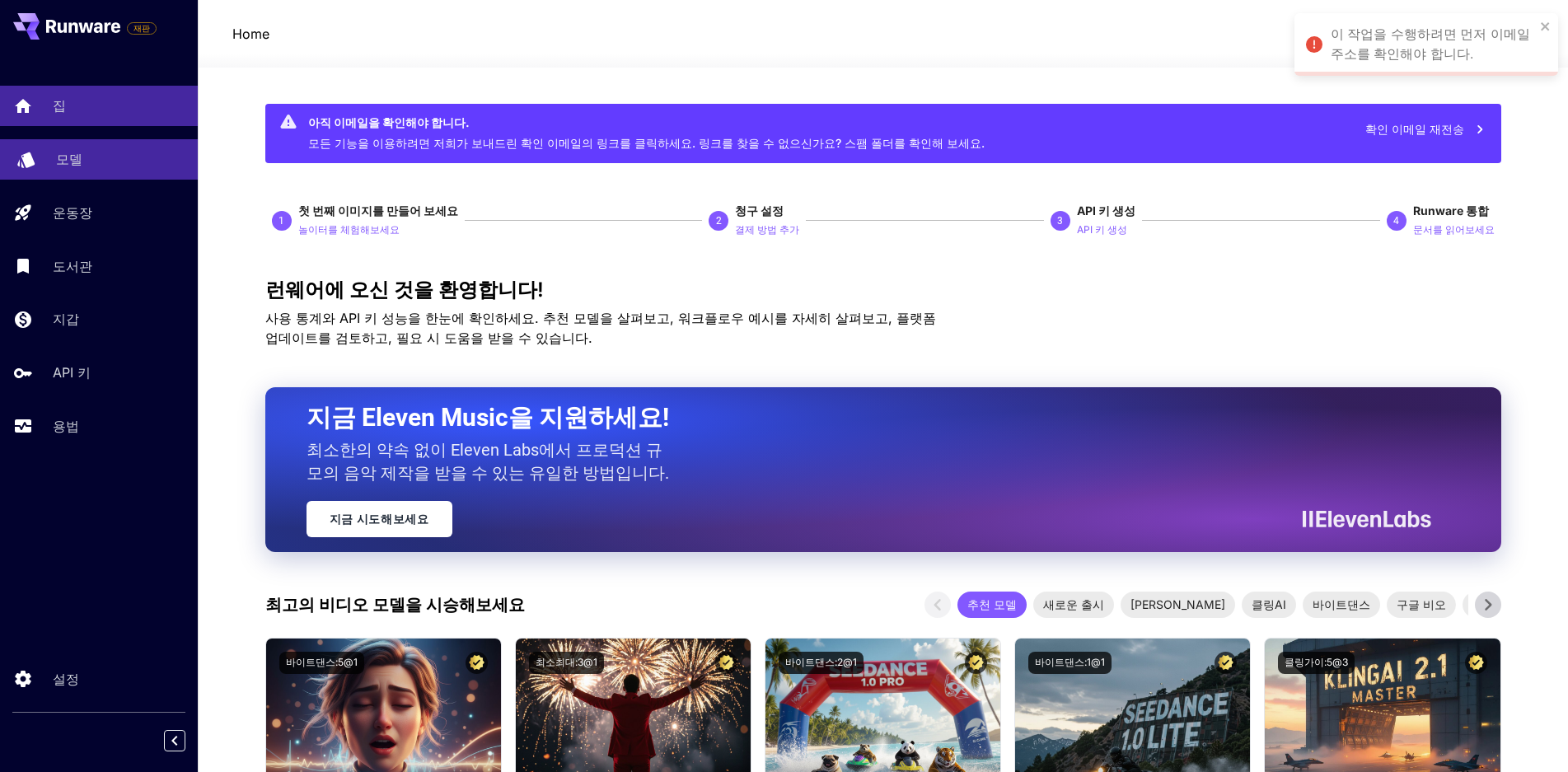
click at [102, 157] on div "모델" at bounding box center [120, 158] width 128 height 20
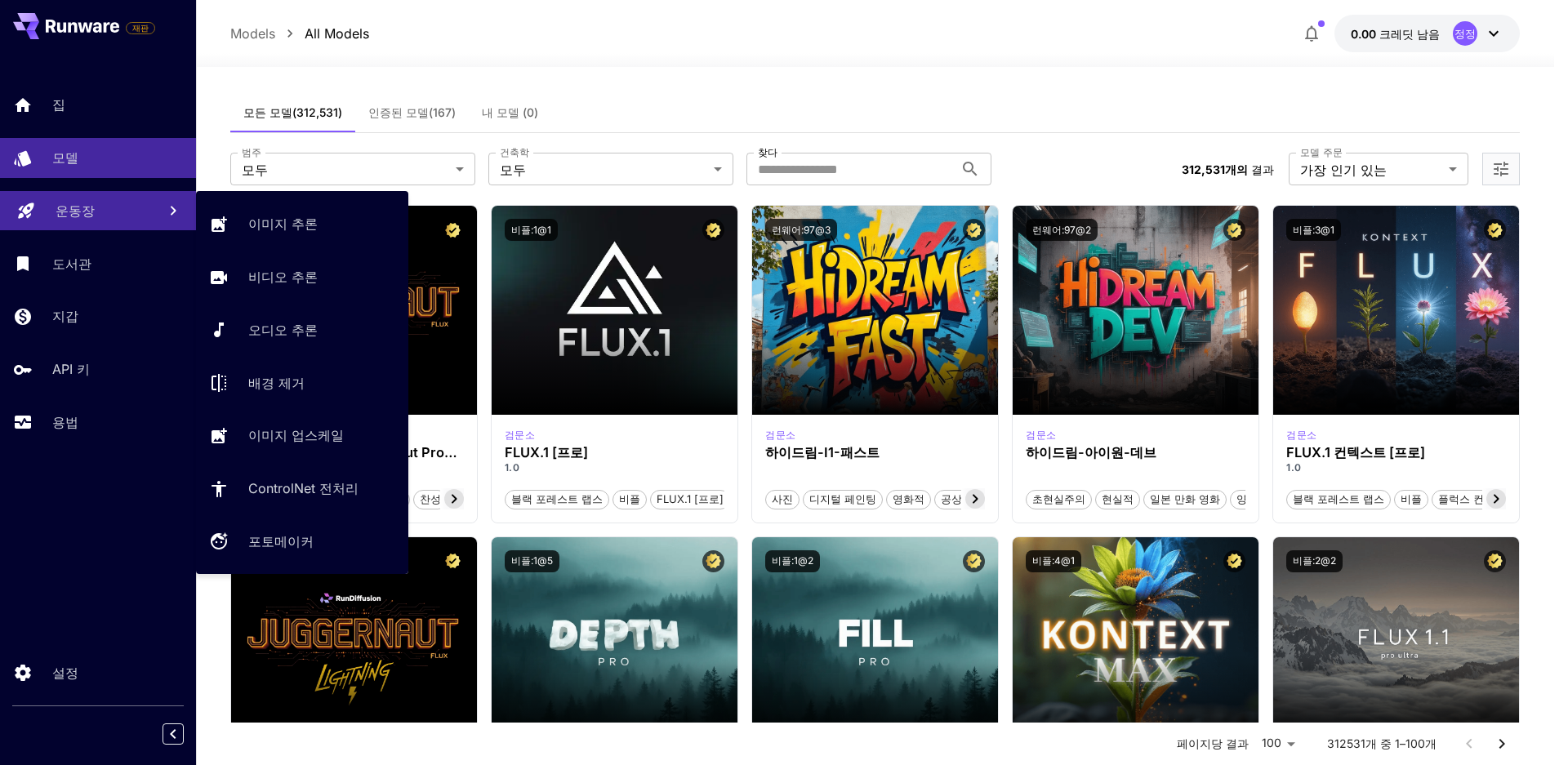
click at [93, 192] on link "운동장" at bounding box center [98, 211] width 196 height 40
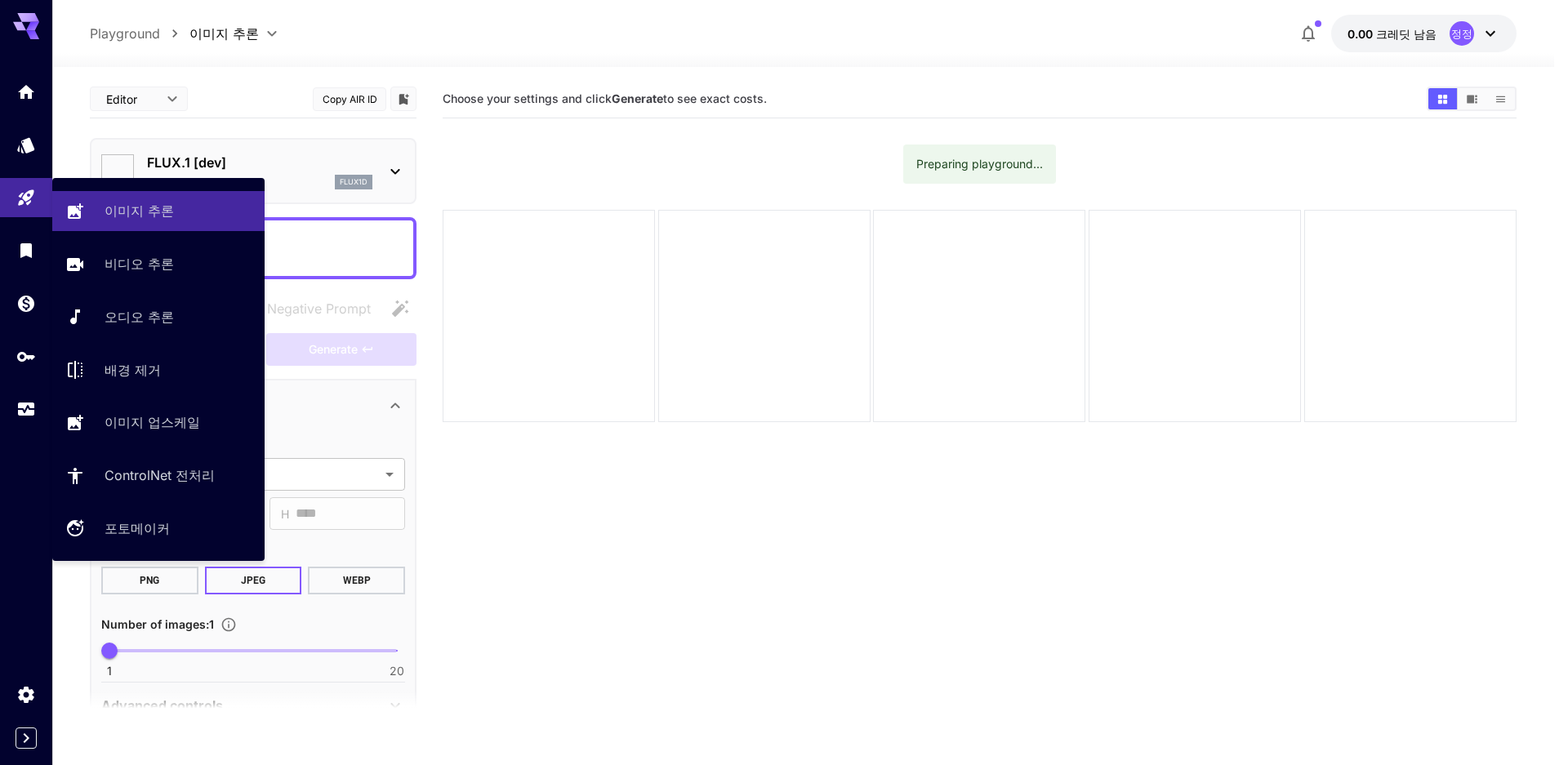
type input "**********"
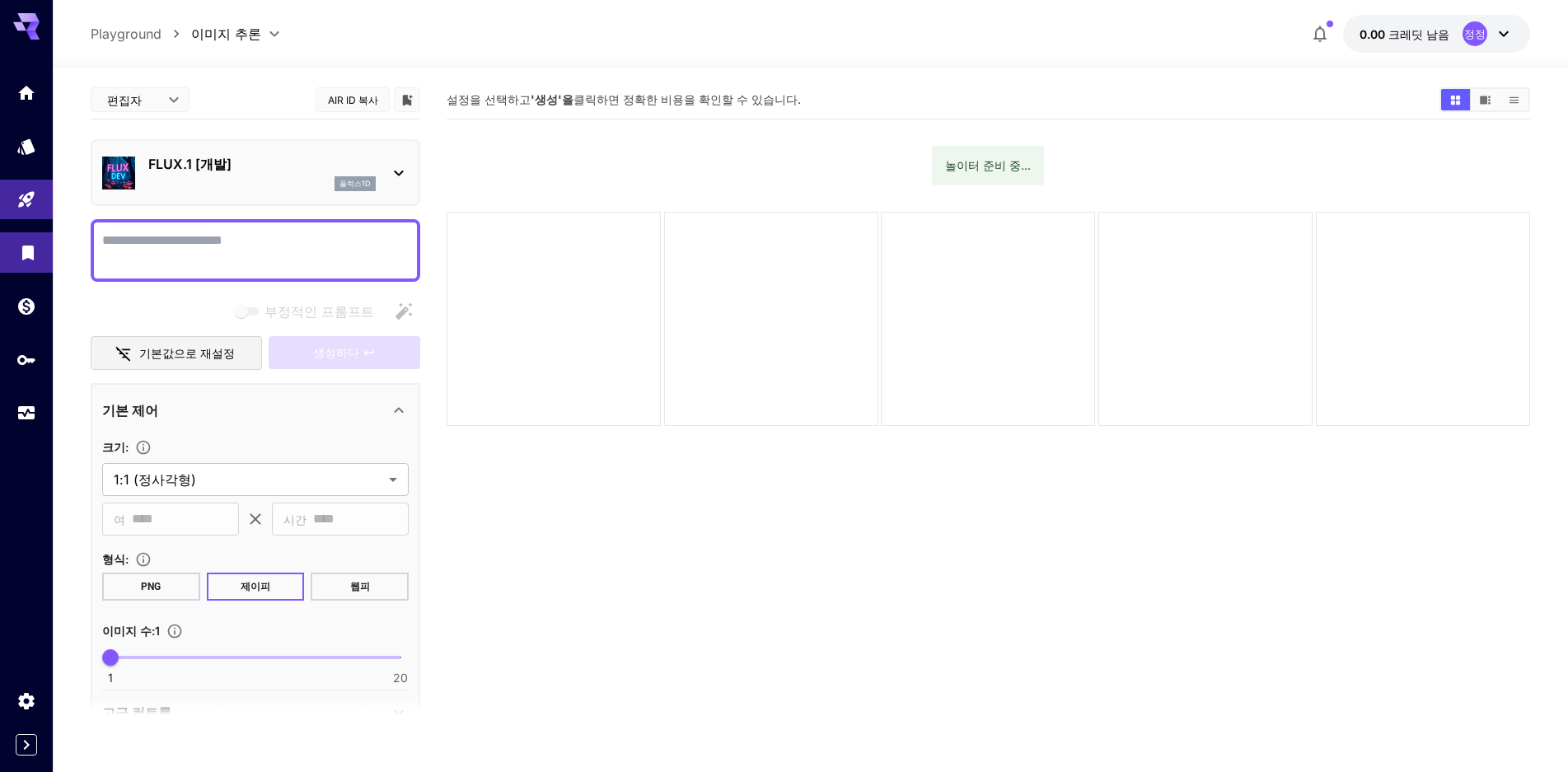
click at [43, 246] on link at bounding box center [26, 252] width 53 height 40
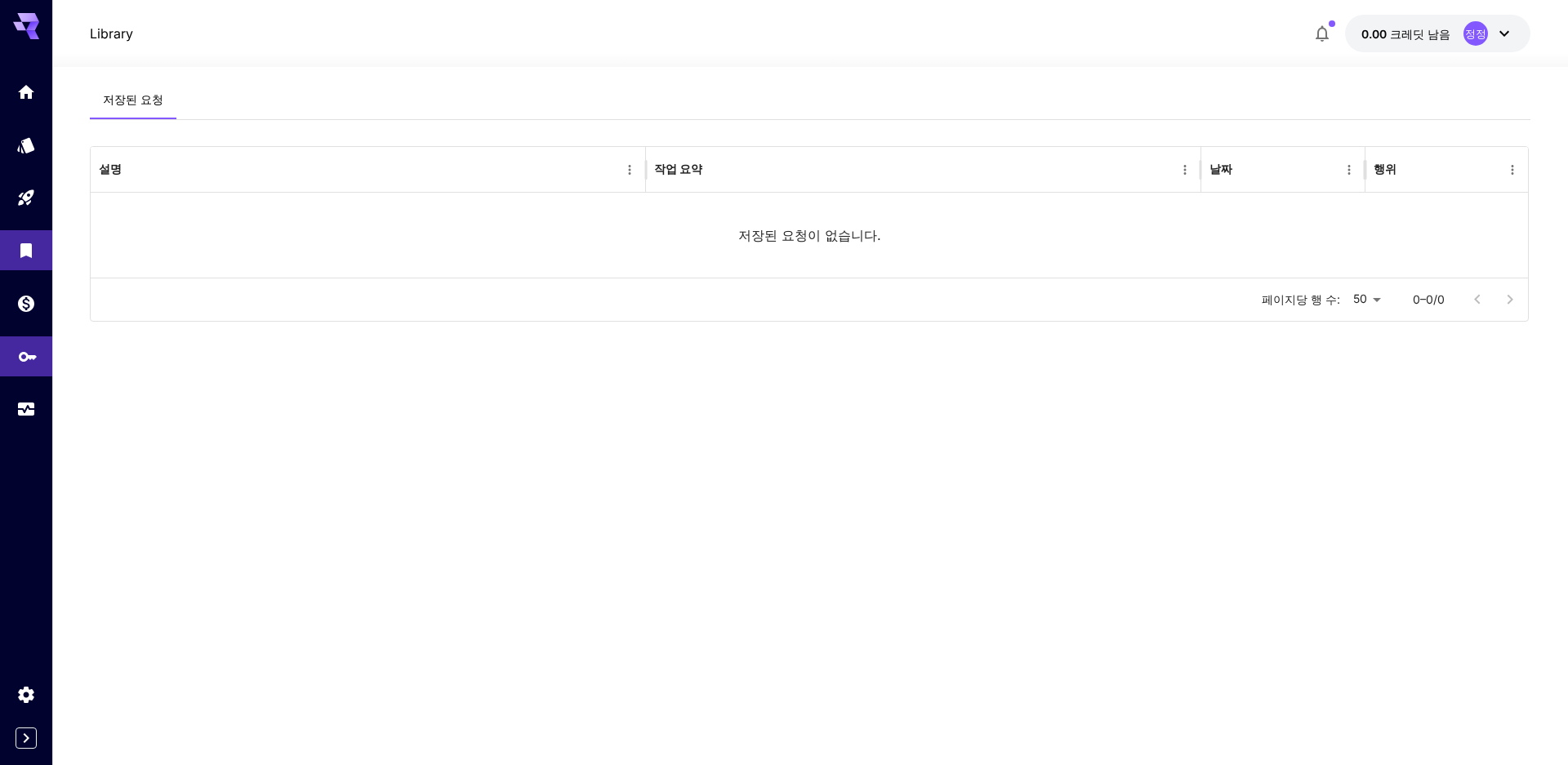
click at [17, 355] on link at bounding box center [26, 356] width 52 height 40
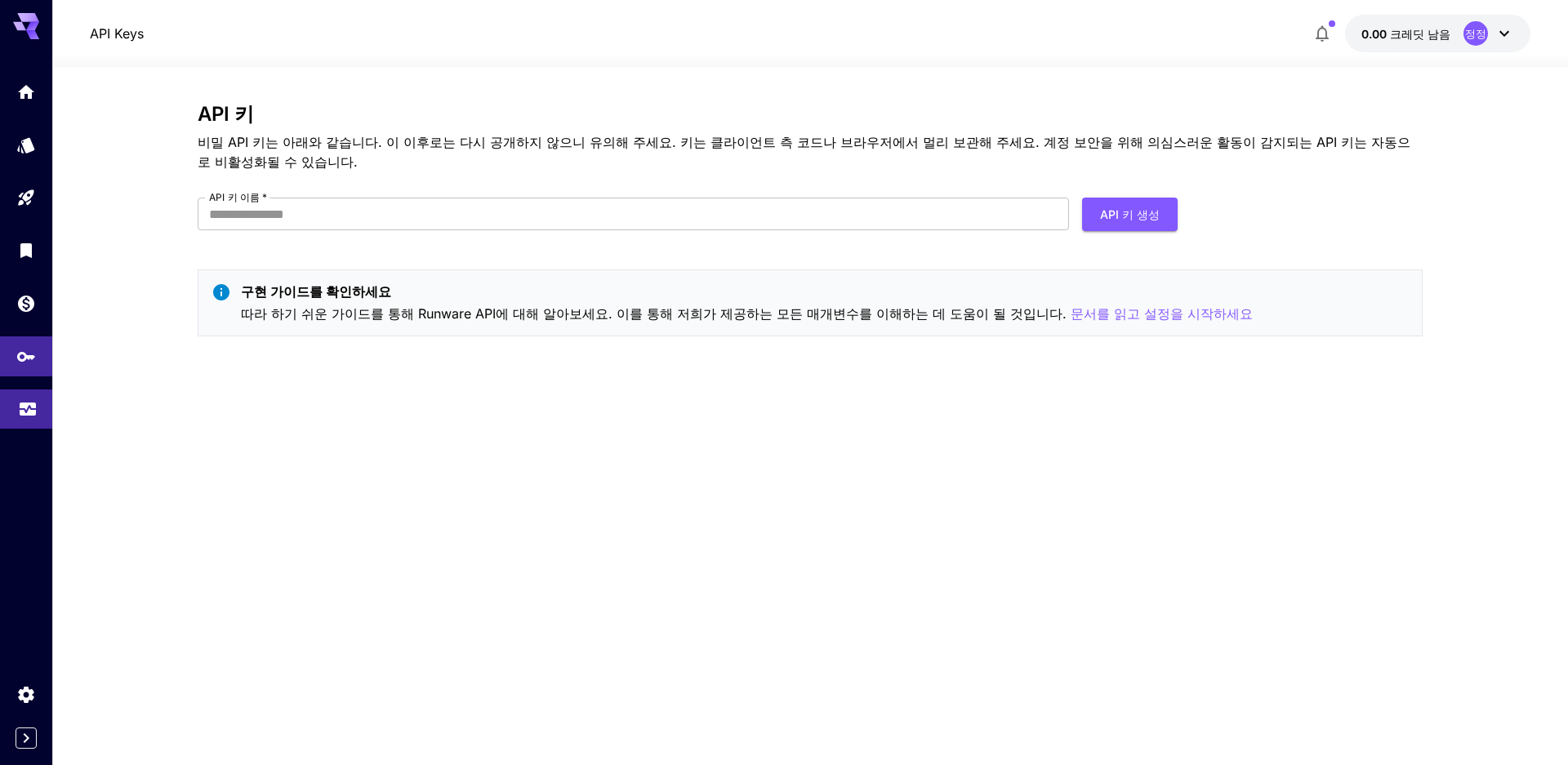
click at [18, 394] on div "용법" at bounding box center [27, 403] width 20 height 20
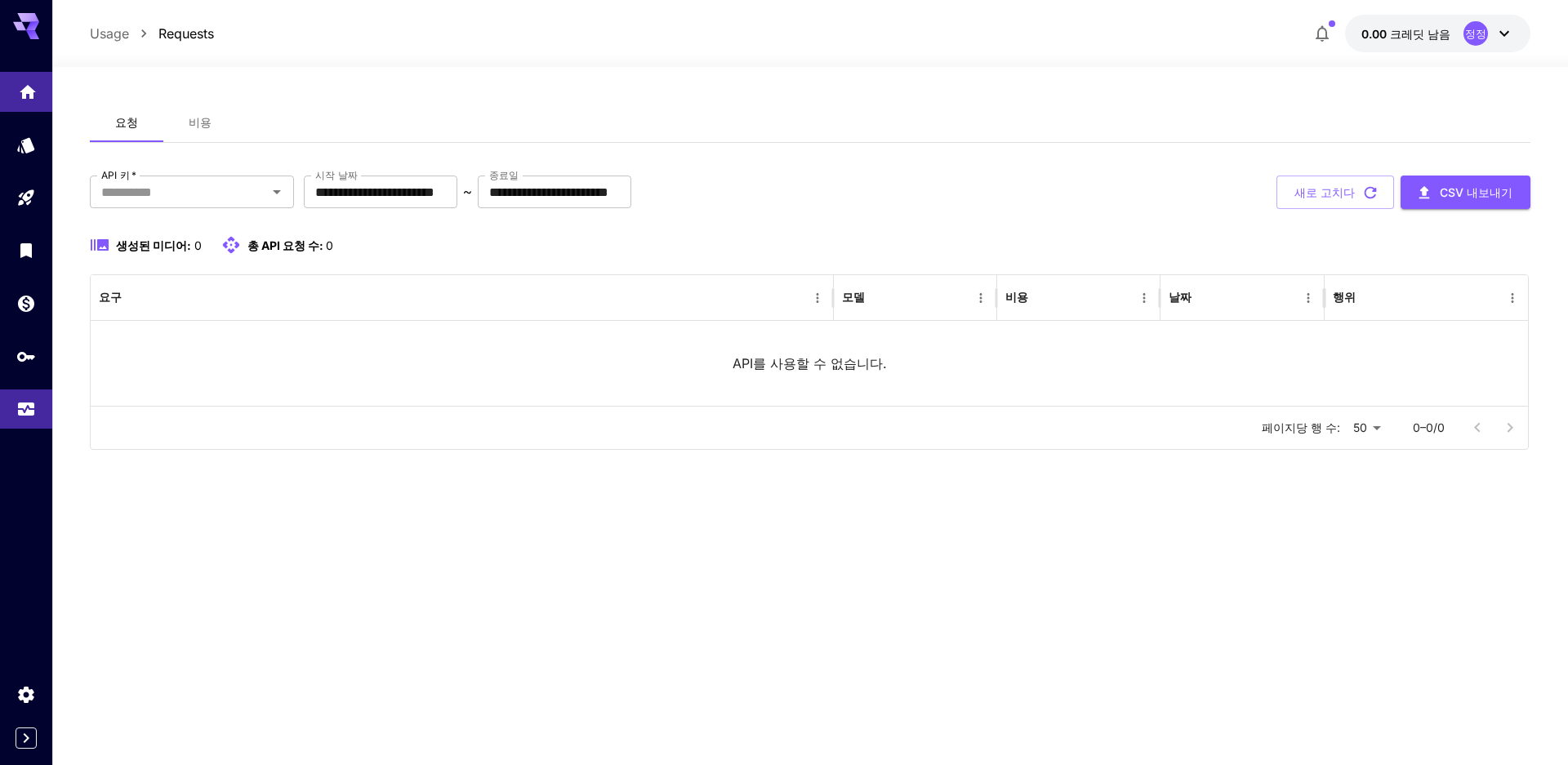
click at [39, 96] on link at bounding box center [26, 91] width 52 height 40
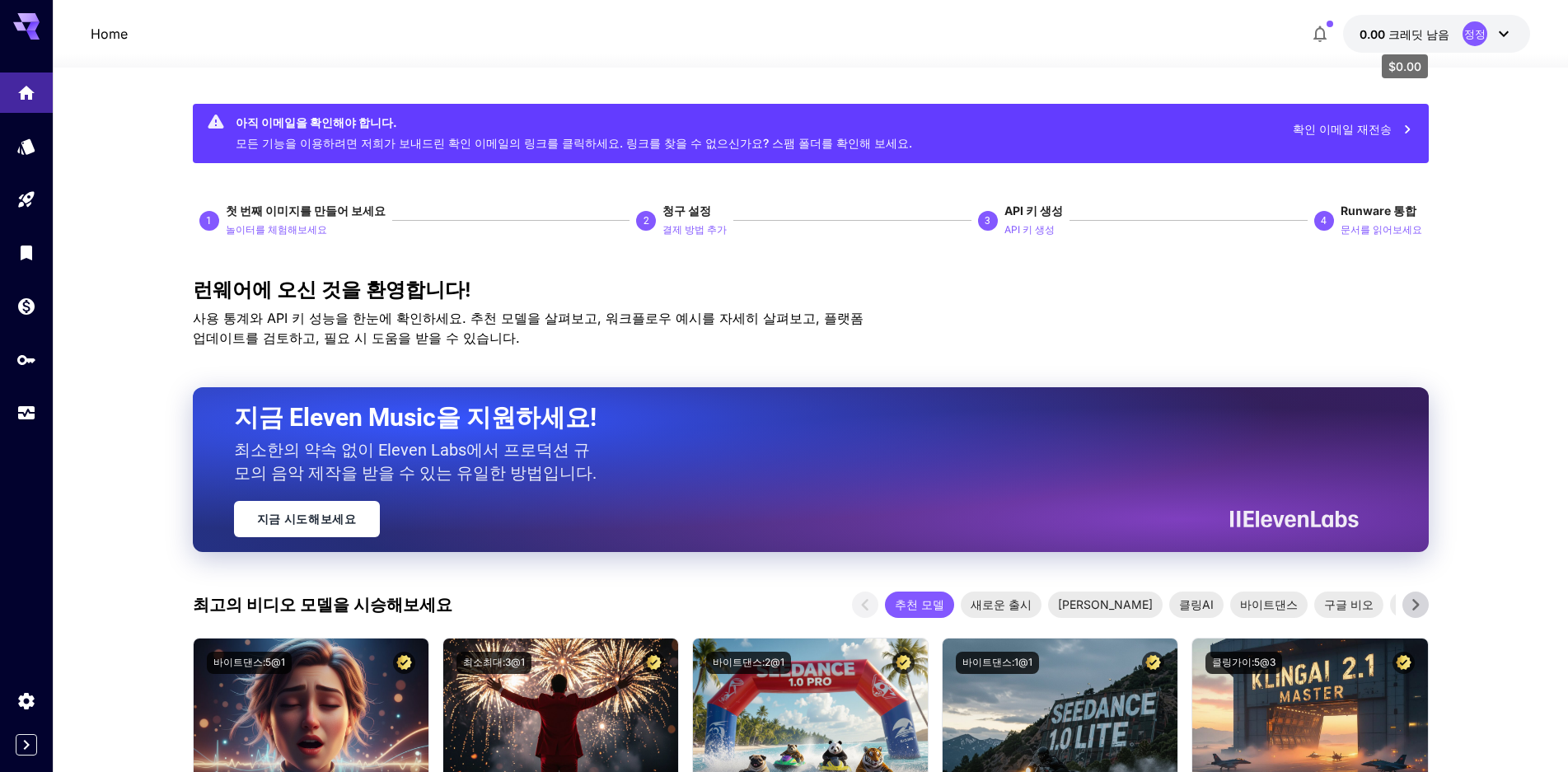
click at [1420, 40] on font "크레딧 남음" at bounding box center [1419, 34] width 61 height 14
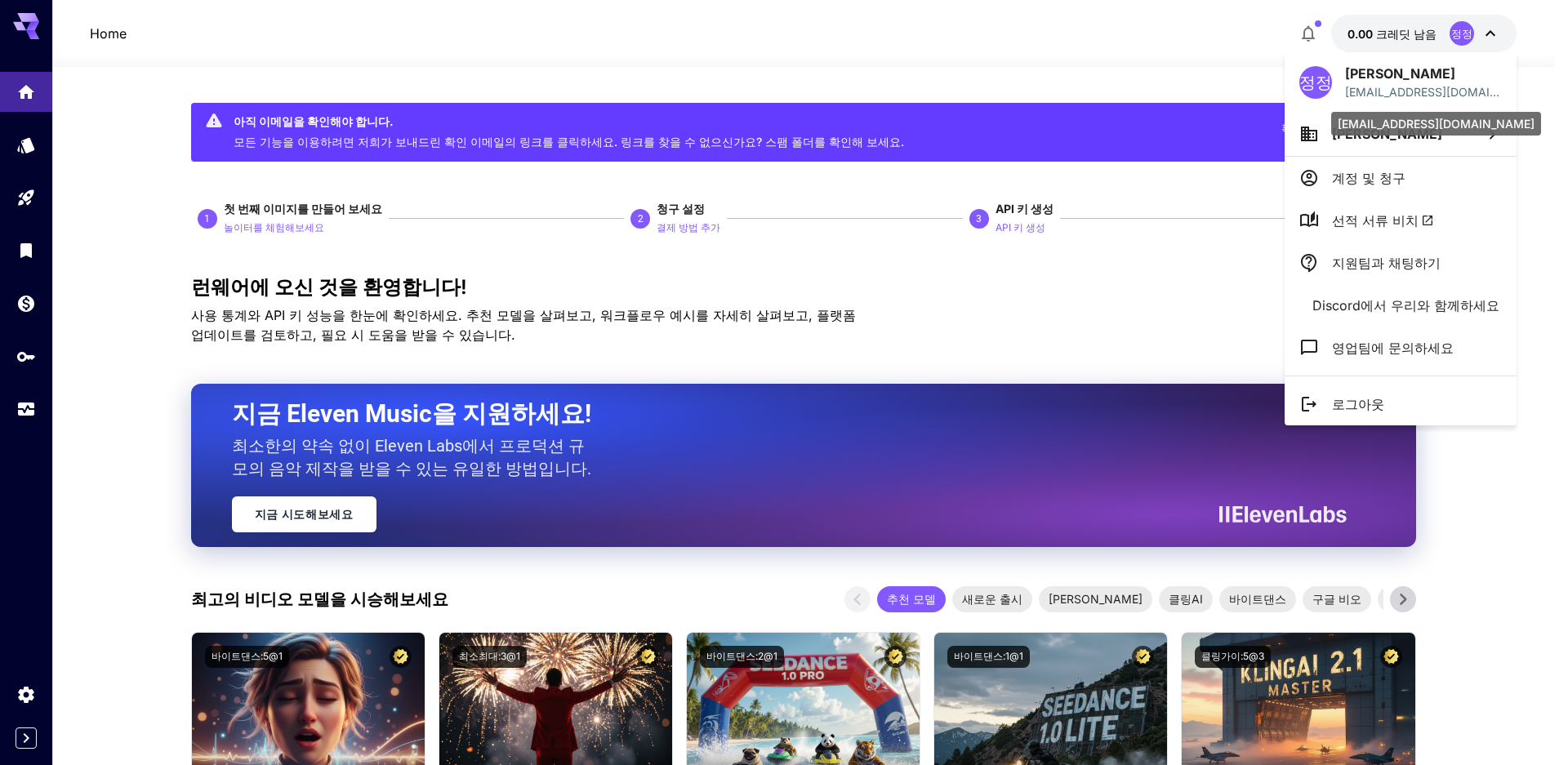
click at [1410, 136] on div "junglemonster2019@gmail.com" at bounding box center [1436, 119] width 213 height 37
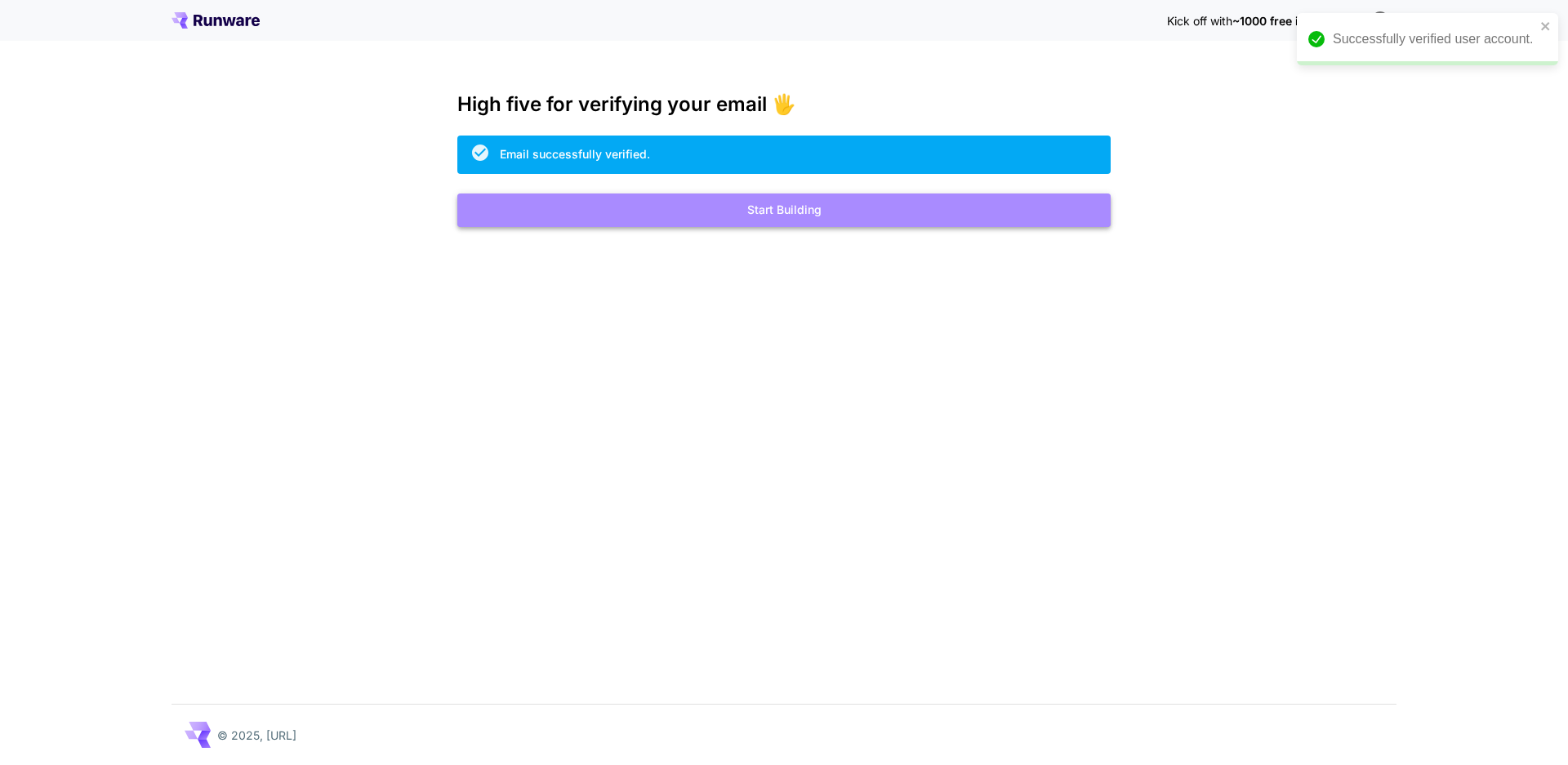
click at [808, 215] on button "Start Building" at bounding box center [784, 210] width 653 height 33
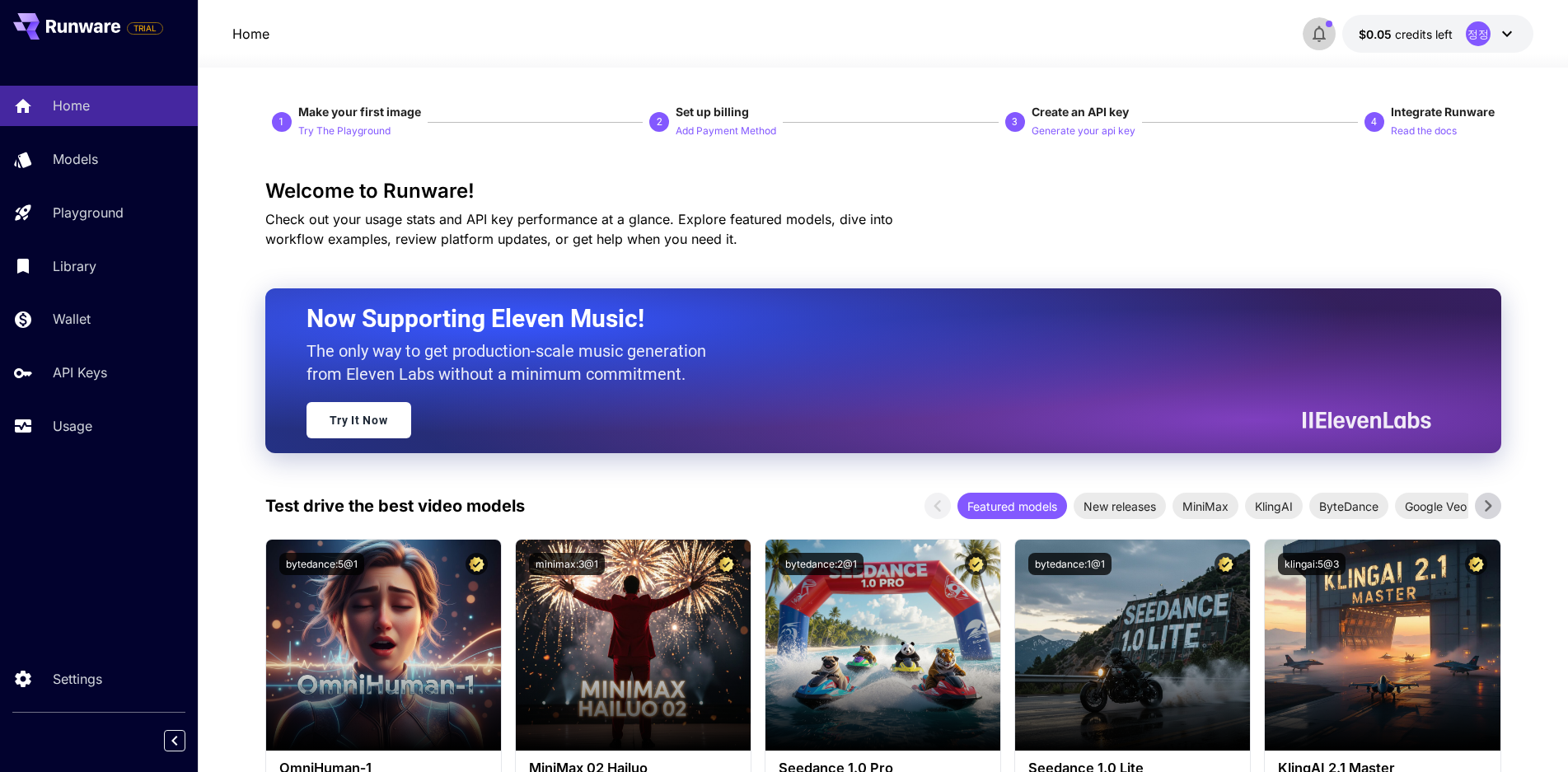
click at [1317, 28] on icon "button" at bounding box center [1319, 34] width 20 height 20
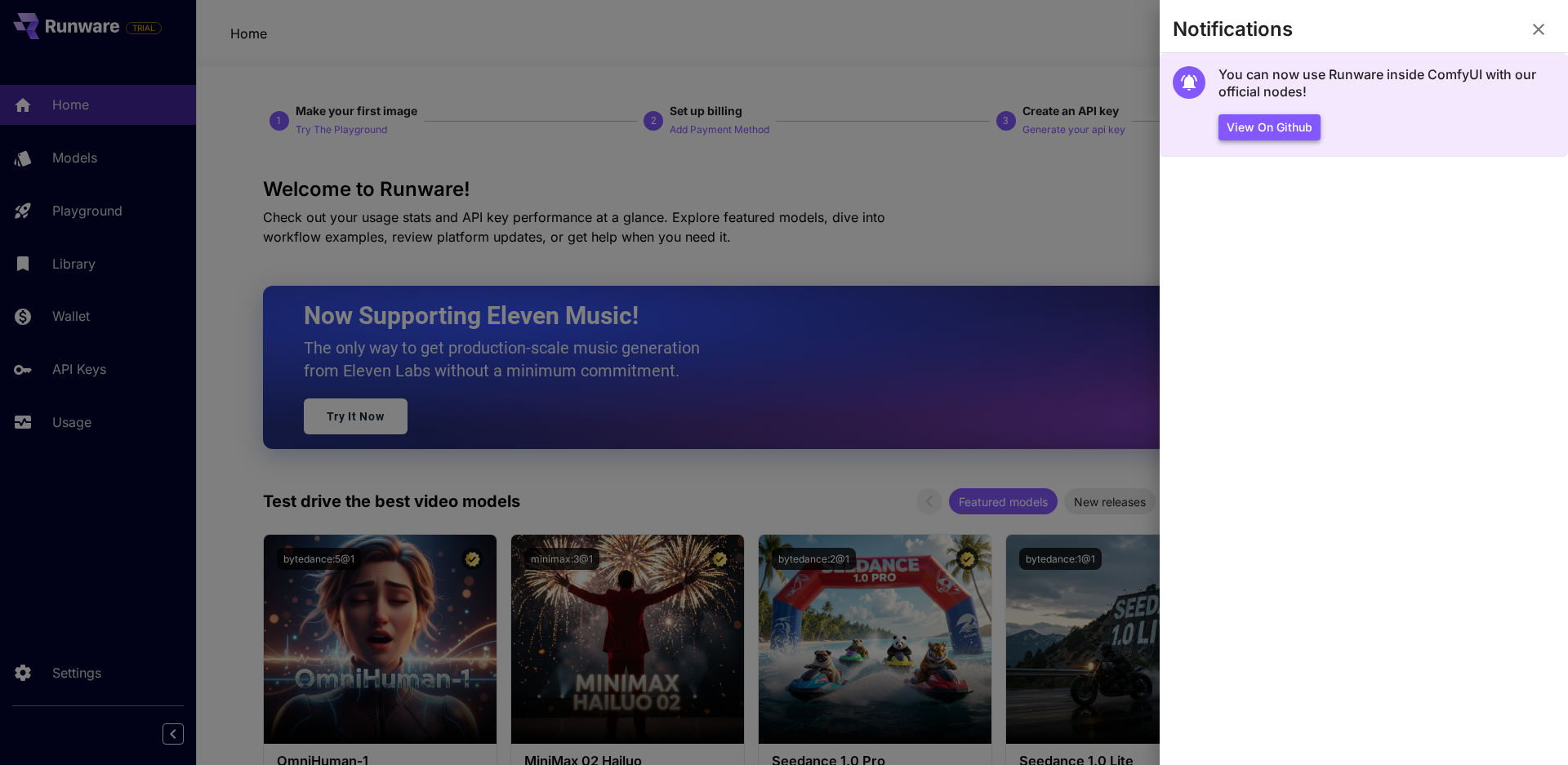
click at [1296, 121] on button "View on Github" at bounding box center [1269, 128] width 102 height 27
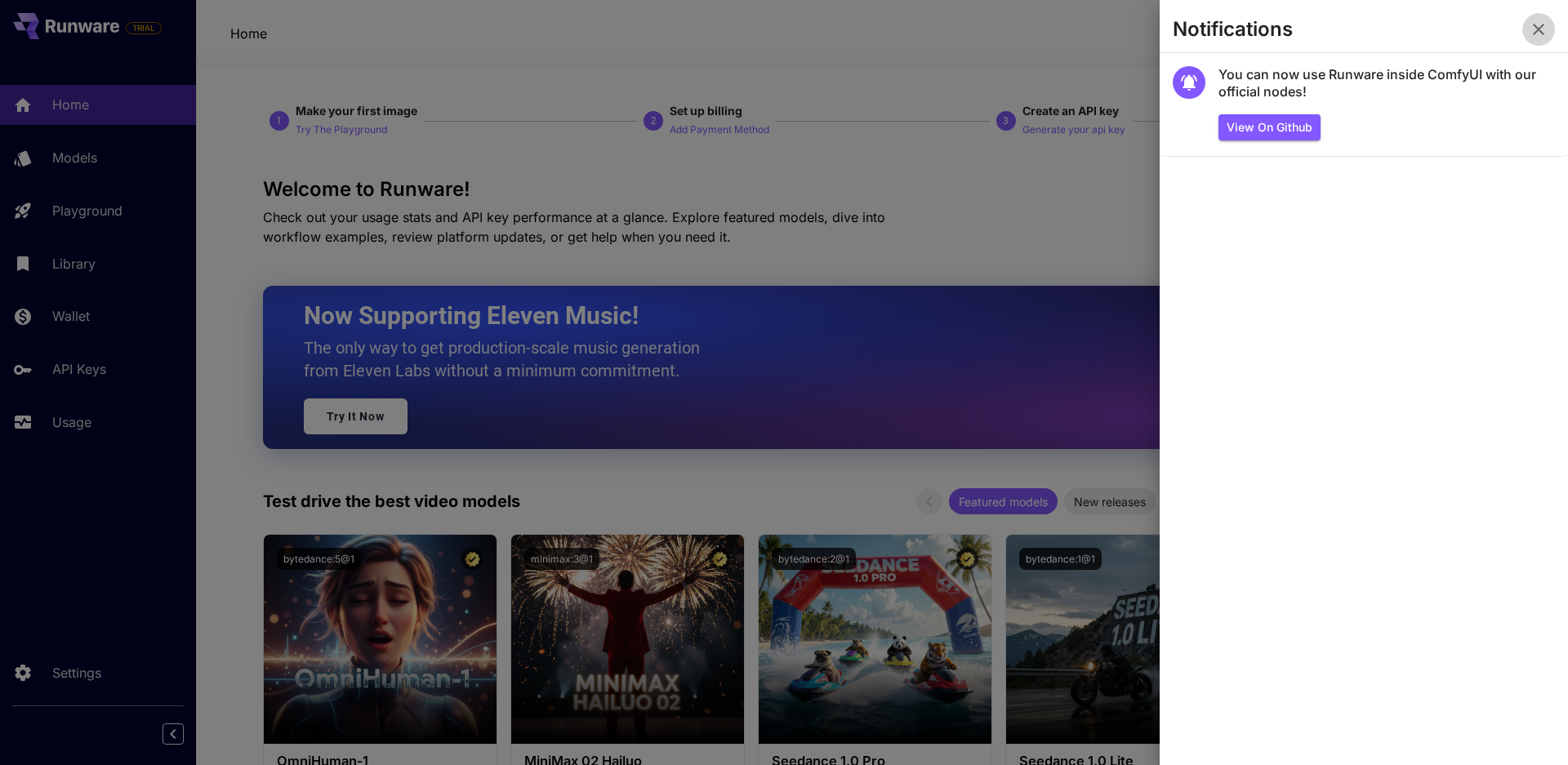
click at [1534, 29] on icon "button" at bounding box center [1538, 29] width 20 height 20
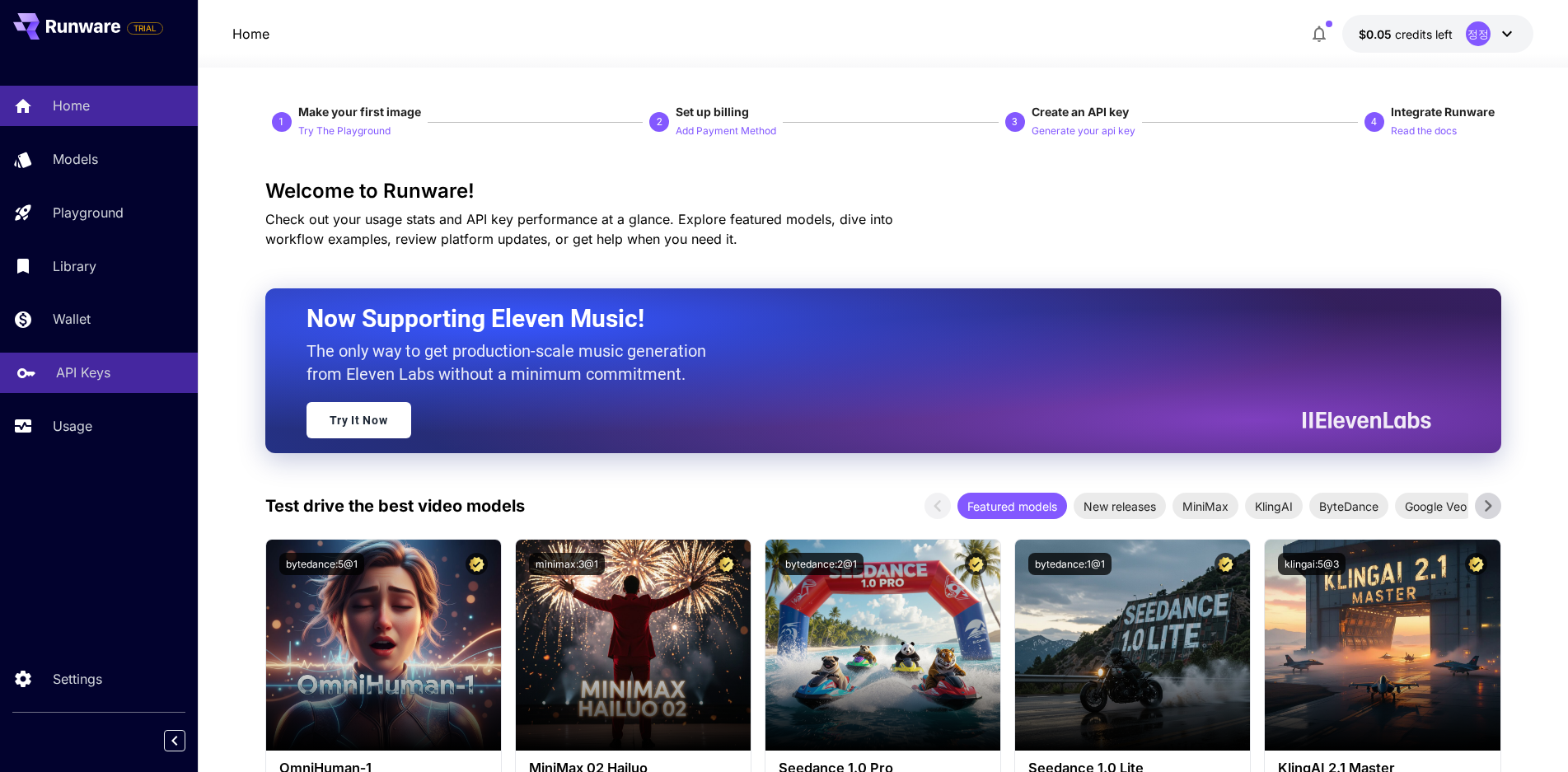
click at [91, 367] on p "API Keys" at bounding box center [83, 372] width 54 height 20
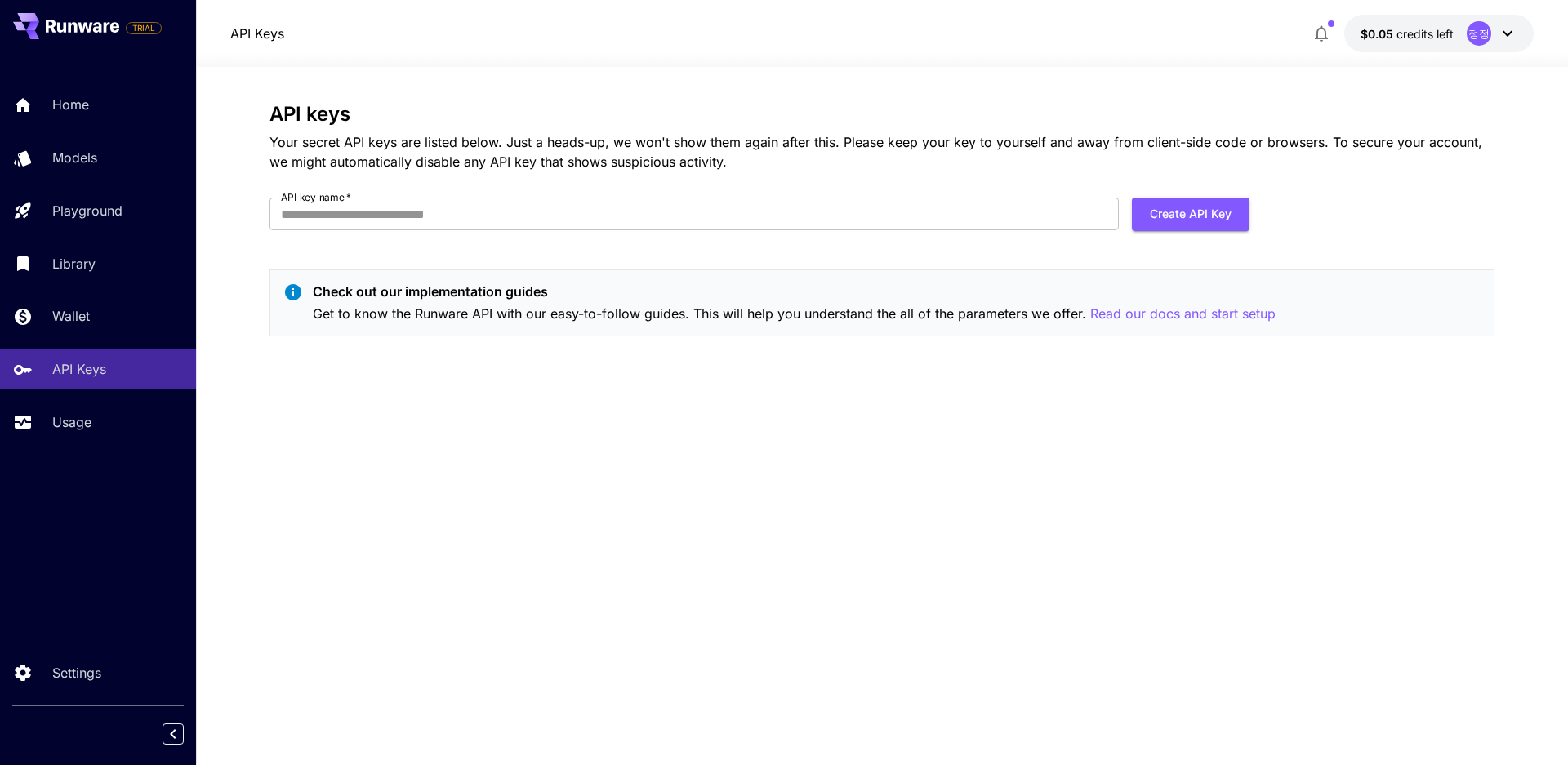
click at [930, 232] on form "API key name   * API key name   * Create API Key" at bounding box center [759, 221] width 980 height 46
click at [923, 219] on input "API key name   *" at bounding box center [694, 214] width 849 height 32
click at [480, 219] on input "API key name   *" at bounding box center [694, 214] width 849 height 32
type input "*"
type input "**********"
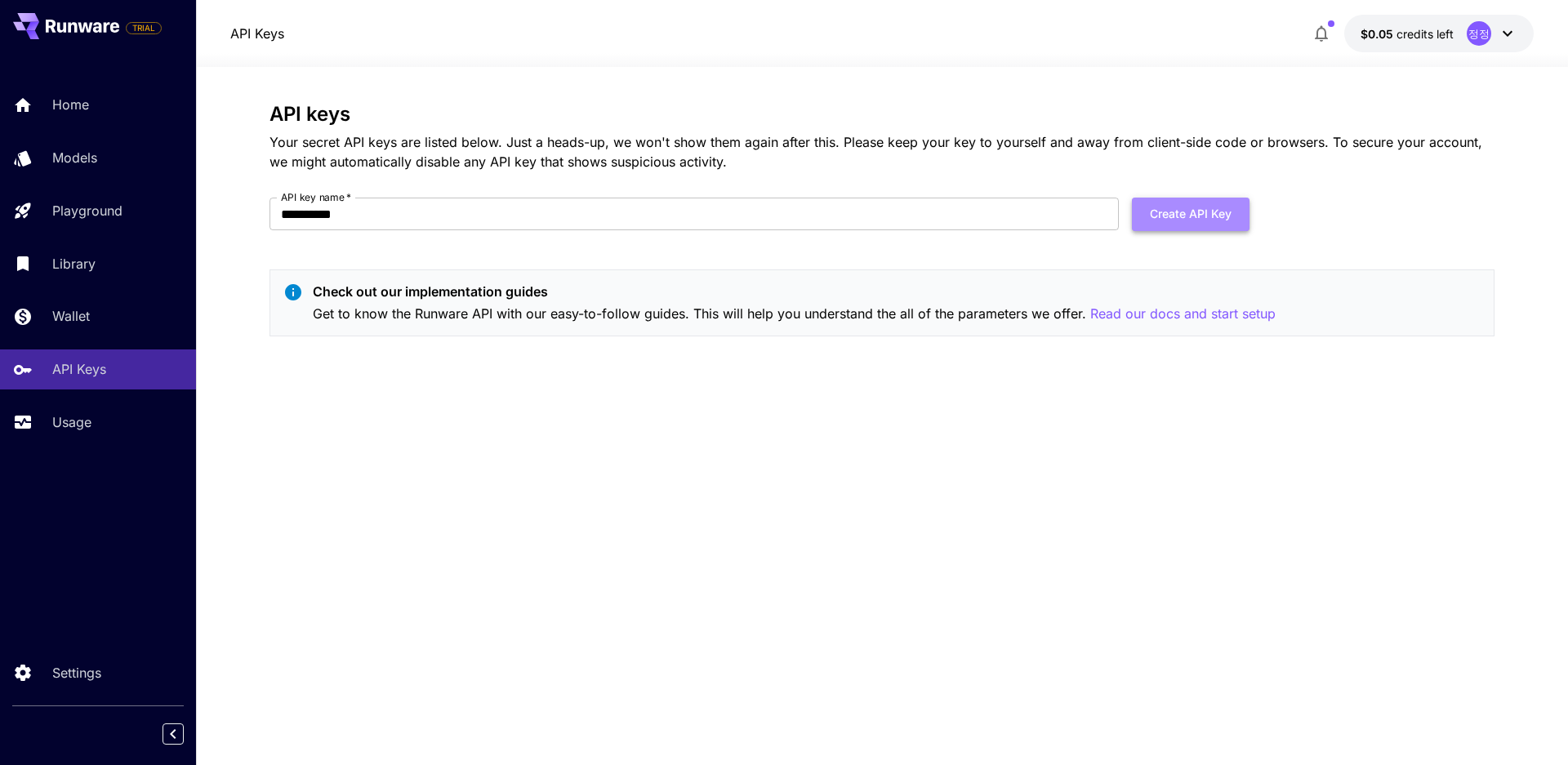
click at [1213, 201] on button "Create API Key" at bounding box center [1191, 214] width 118 height 33
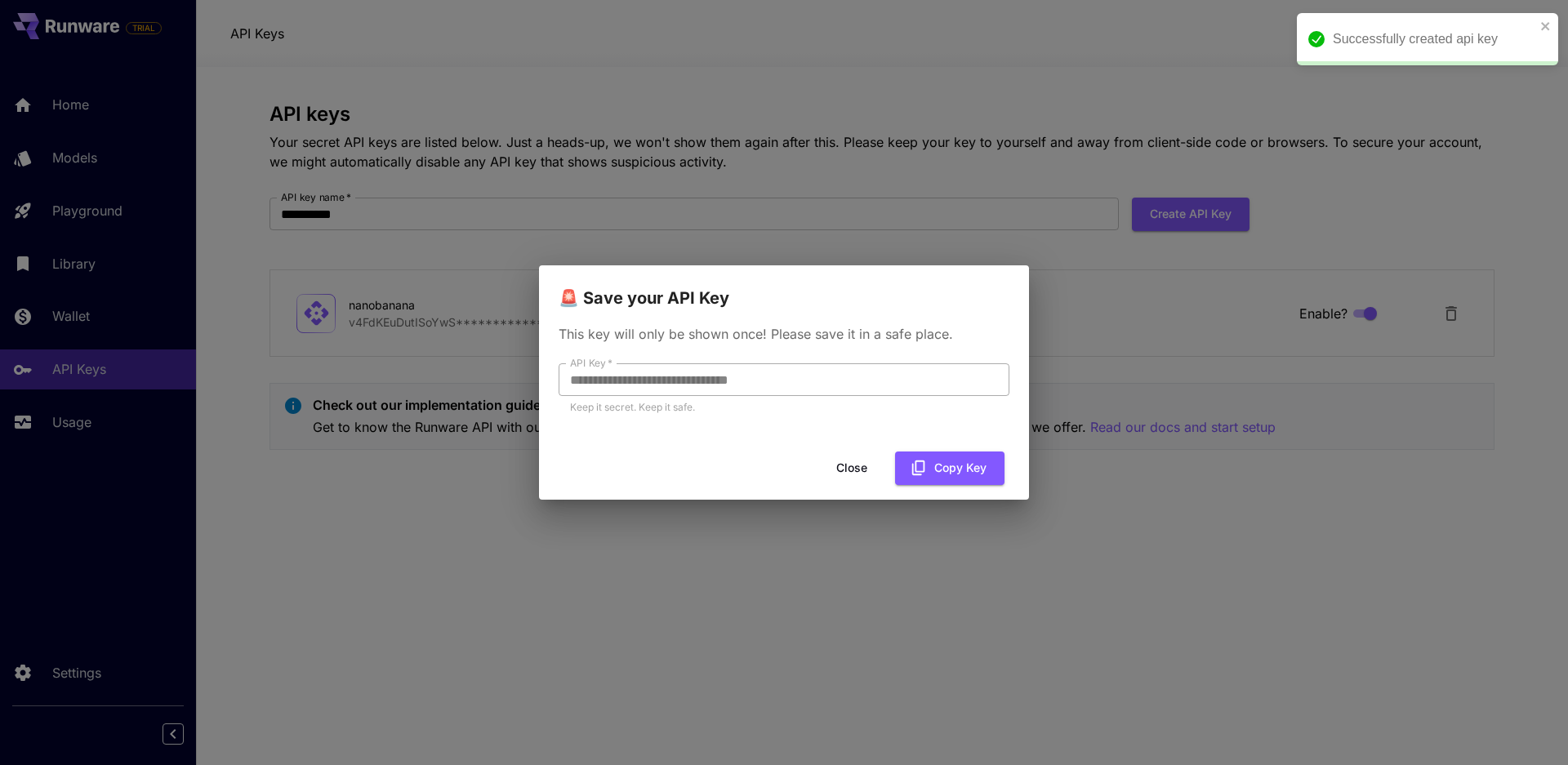
click at [882, 374] on input "**********" at bounding box center [784, 380] width 450 height 32
click at [941, 463] on button "Copy Key" at bounding box center [950, 467] width 109 height 33
click at [868, 470] on button "Close" at bounding box center [851, 467] width 73 height 33
